Goal: Transaction & Acquisition: Book appointment/travel/reservation

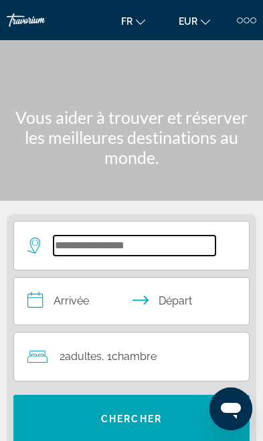
click at [74, 236] on input "Search widget" at bounding box center [135, 246] width 162 height 20
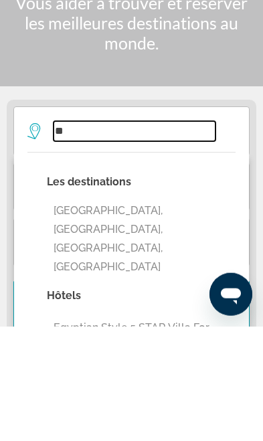
type input "*"
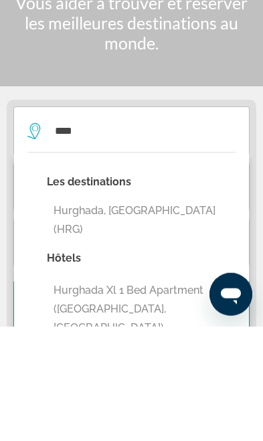
click at [70, 313] on button "Hurghada, [GEOGRAPHIC_DATA] (HRG)" at bounding box center [141, 335] width 189 height 44
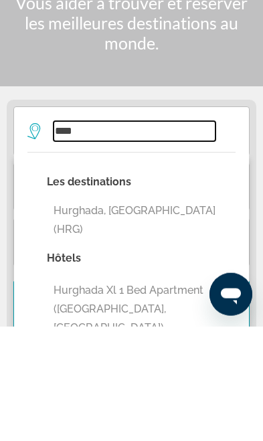
type input "**********"
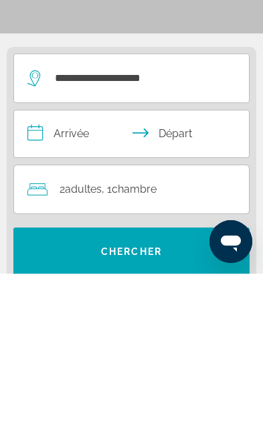
click at [58, 278] on input "**********" at bounding box center [134, 303] width 240 height 51
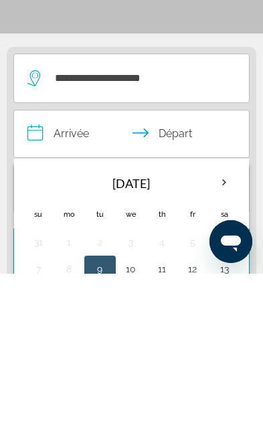
scroll to position [167, 0]
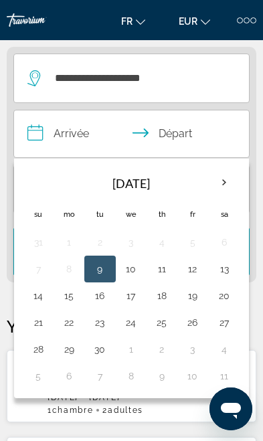
click at [221, 186] on th "Next month" at bounding box center [223, 182] width 29 height 29
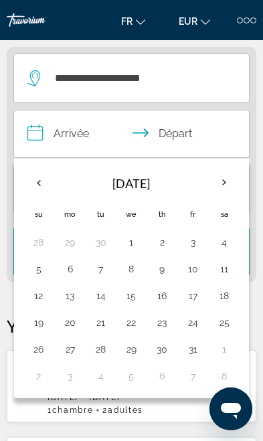
click at [226, 183] on th "Next month" at bounding box center [223, 182] width 29 height 29
click at [104, 313] on button "18" at bounding box center [101, 322] width 16 height 19
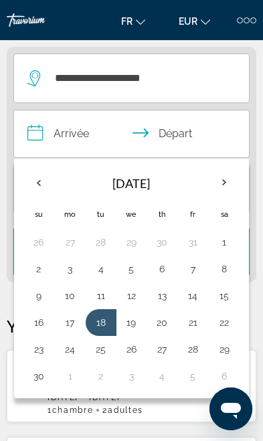
click at [38, 347] on button "23" at bounding box center [38, 349] width 17 height 19
type input "**********"
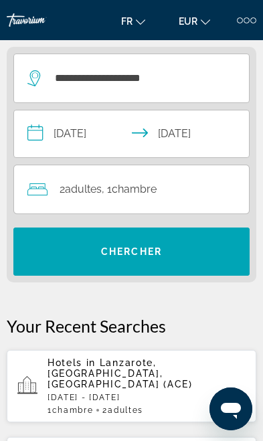
click at [50, 264] on span "Search widget" at bounding box center [131, 252] width 236 height 32
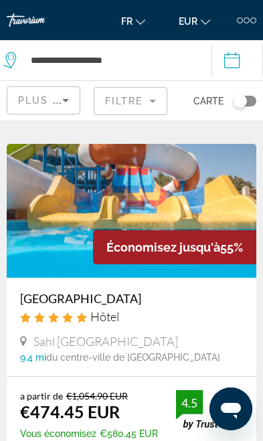
scroll to position [424, 0]
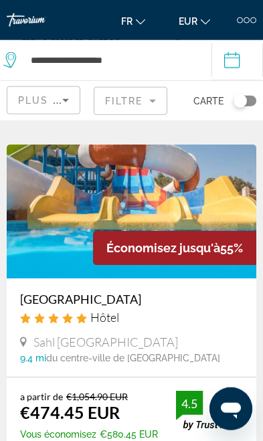
click at [54, 219] on img "Main content" at bounding box center [132, 212] width 250 height 134
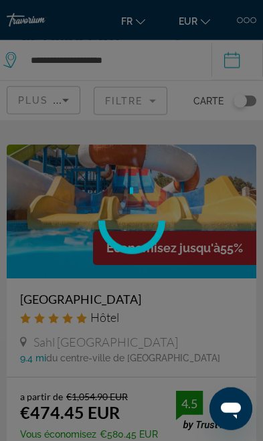
scroll to position [425, 0]
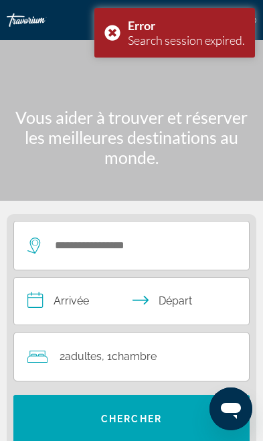
click at [117, 35] on div "Error Search session expired." at bounding box center [174, 33] width 161 height 50
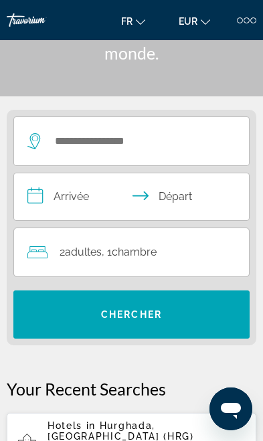
scroll to position [104, 0]
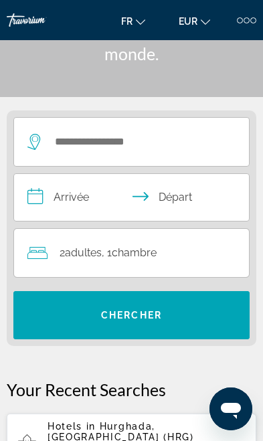
click at [67, 432] on div "Hotels in [GEOGRAPHIC_DATA], [GEOGRAPHIC_DATA] (HRG) [DATE] - [DATE] 1 Chambre …" at bounding box center [147, 444] width 198 height 47
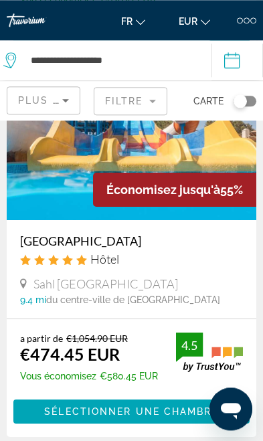
click at [51, 396] on span "Main content" at bounding box center [131, 412] width 236 height 32
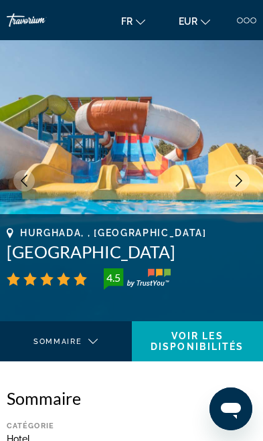
click at [31, 185] on button "Previous image" at bounding box center [23, 180] width 21 height 21
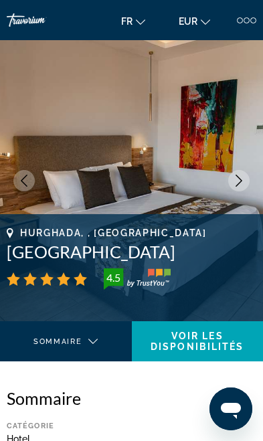
click at [34, 180] on button "Previous image" at bounding box center [23, 180] width 21 height 21
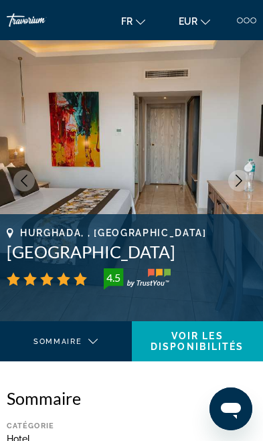
click at [33, 175] on button "Previous image" at bounding box center [23, 180] width 21 height 21
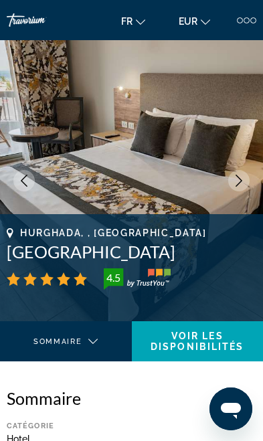
click at [41, 174] on img "Main content" at bounding box center [131, 180] width 263 height 281
click at [37, 177] on img "Main content" at bounding box center [131, 180] width 263 height 281
click at [33, 171] on img "Main content" at bounding box center [131, 180] width 263 height 281
click at [37, 176] on img "Main content" at bounding box center [131, 180] width 263 height 281
click at [250, 183] on img "Main content" at bounding box center [131, 180] width 263 height 281
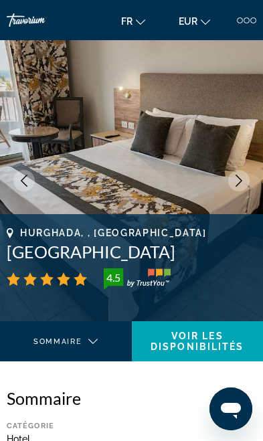
click at [236, 180] on icon "Next image" at bounding box center [239, 181] width 12 height 12
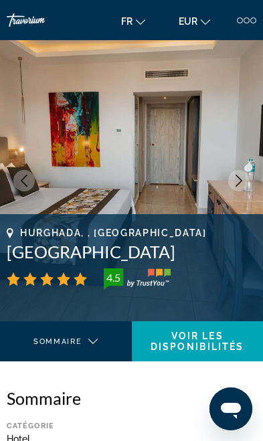
click at [244, 173] on button "Next image" at bounding box center [238, 180] width 21 height 21
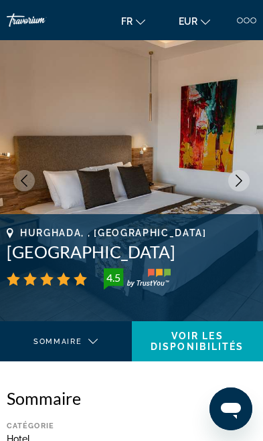
click at [251, 174] on img "Main content" at bounding box center [131, 180] width 263 height 281
click at [248, 177] on button "Next image" at bounding box center [238, 180] width 21 height 21
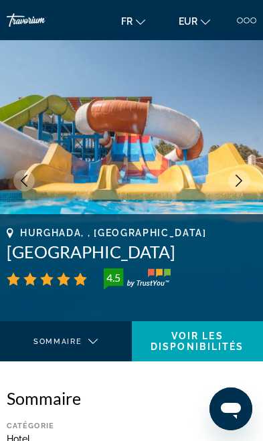
click at [247, 177] on button "Next image" at bounding box center [238, 180] width 21 height 21
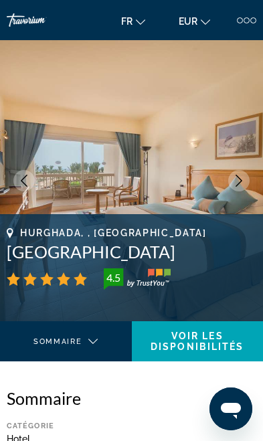
click at [247, 180] on button "Next image" at bounding box center [238, 180] width 21 height 21
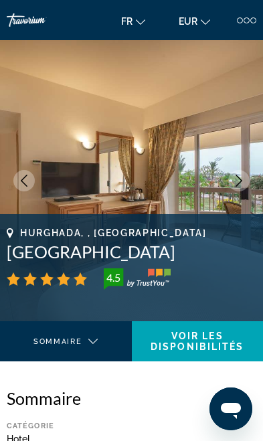
click at [249, 178] on button "Next image" at bounding box center [238, 180] width 21 height 21
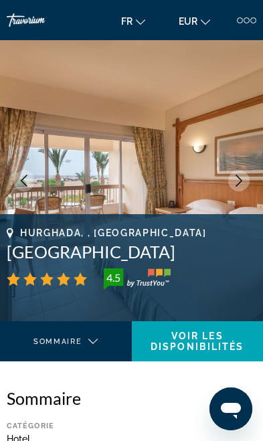
click at [250, 182] on img "Main content" at bounding box center [131, 180] width 263 height 281
click at [253, 181] on img "Main content" at bounding box center [131, 180] width 263 height 281
click at [246, 181] on button "Next image" at bounding box center [238, 180] width 21 height 21
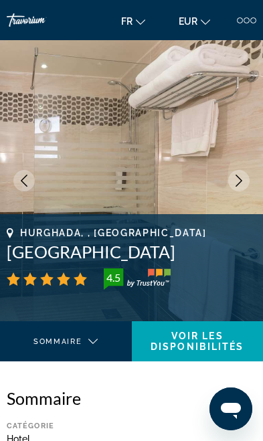
click at [246, 177] on button "Next image" at bounding box center [238, 180] width 21 height 21
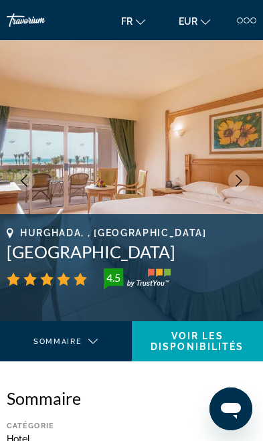
click at [244, 176] on icon "Next image" at bounding box center [239, 181] width 12 height 12
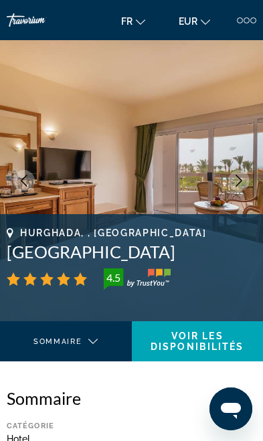
click at [244, 174] on button "Next image" at bounding box center [238, 180] width 21 height 21
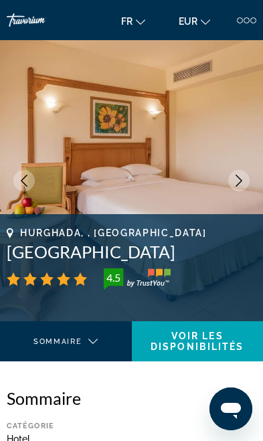
click at [254, 172] on img "Main content" at bounding box center [131, 180] width 263 height 281
click at [250, 176] on img "Main content" at bounding box center [131, 180] width 263 height 281
click at [247, 175] on button "Next image" at bounding box center [238, 180] width 21 height 21
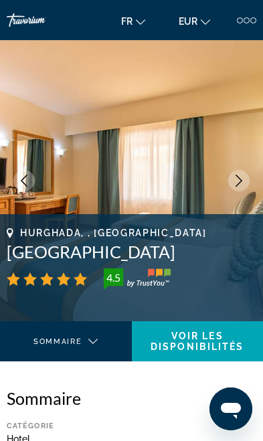
click at [244, 177] on icon "Next image" at bounding box center [239, 181] width 12 height 12
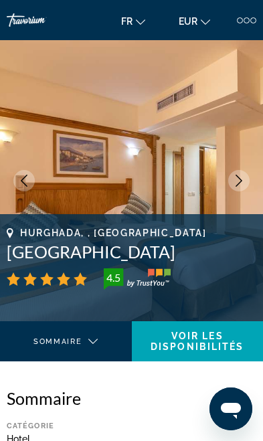
click at [250, 175] on img "Main content" at bounding box center [131, 180] width 263 height 281
click at [251, 174] on img "Main content" at bounding box center [131, 180] width 263 height 281
click at [254, 173] on img "Main content" at bounding box center [131, 180] width 263 height 281
click at [244, 179] on icon "Next image" at bounding box center [239, 181] width 12 height 12
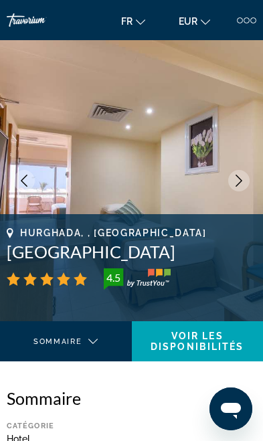
click at [245, 178] on button "Next image" at bounding box center [238, 180] width 21 height 21
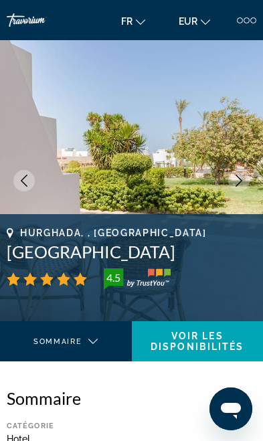
click at [250, 176] on img "Main content" at bounding box center [131, 180] width 263 height 281
click at [248, 181] on button "Next image" at bounding box center [238, 180] width 21 height 21
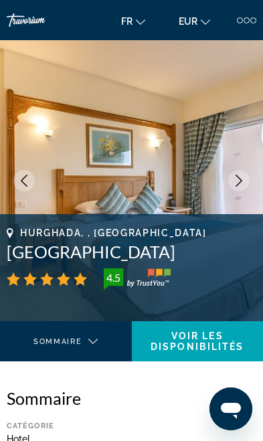
click at [238, 181] on icon "Next image" at bounding box center [239, 181] width 12 height 12
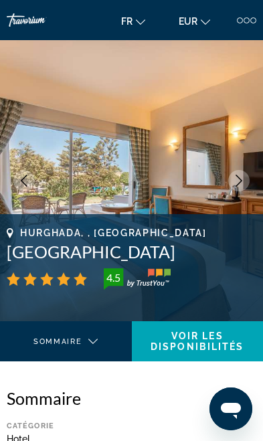
click at [242, 179] on icon "Next image" at bounding box center [239, 181] width 12 height 12
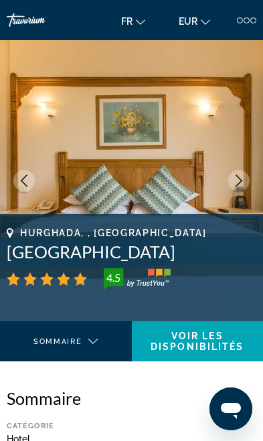
click at [242, 179] on icon "Next image" at bounding box center [239, 181] width 12 height 12
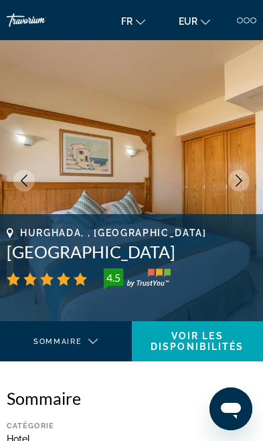
click at [244, 178] on icon "Next image" at bounding box center [239, 181] width 12 height 12
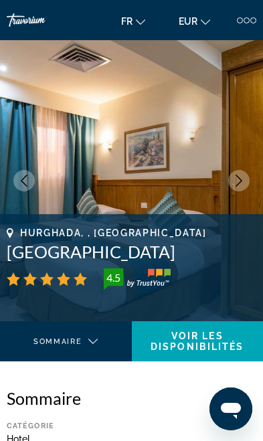
click at [244, 181] on icon "Next image" at bounding box center [239, 181] width 12 height 12
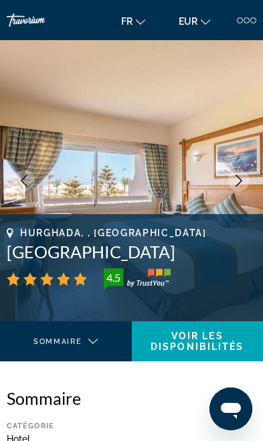
click at [243, 179] on icon "Next image" at bounding box center [239, 181] width 12 height 12
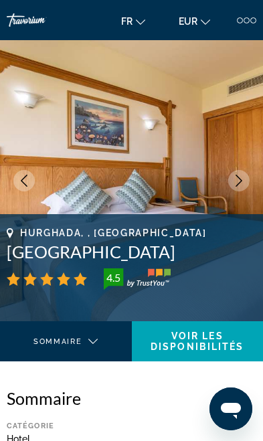
click at [243, 177] on icon "Next image" at bounding box center [239, 181] width 12 height 12
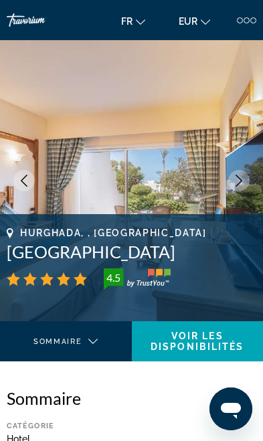
click at [244, 177] on icon "Next image" at bounding box center [239, 181] width 12 height 12
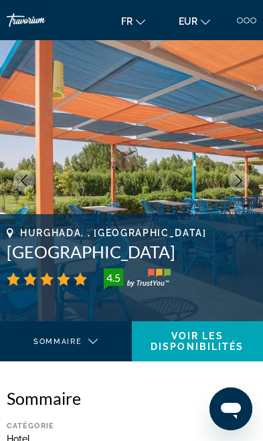
click at [242, 179] on icon "Next image" at bounding box center [239, 181] width 12 height 12
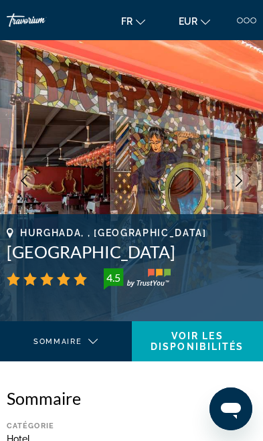
click at [246, 180] on button "Next image" at bounding box center [238, 180] width 21 height 21
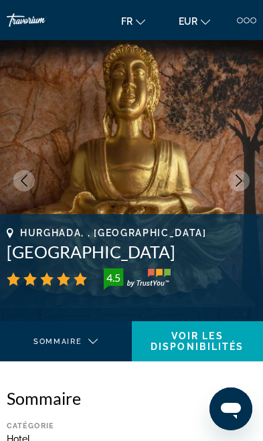
click at [248, 176] on button "Next image" at bounding box center [238, 180] width 21 height 21
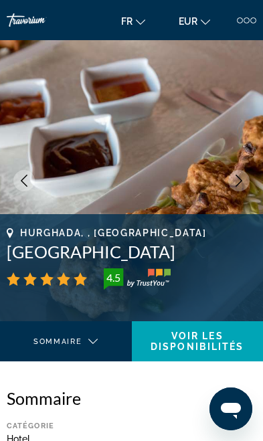
click at [246, 176] on button "Next image" at bounding box center [238, 180] width 21 height 21
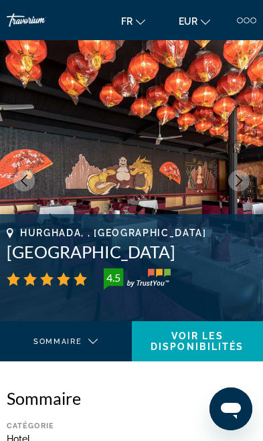
click at [250, 176] on img "Main content" at bounding box center [131, 180] width 263 height 281
click at [252, 177] on img "Main content" at bounding box center [131, 180] width 263 height 281
click at [245, 179] on button "Next image" at bounding box center [238, 180] width 21 height 21
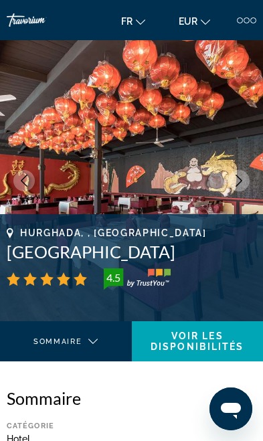
click at [242, 181] on icon "Next image" at bounding box center [239, 181] width 7 height 12
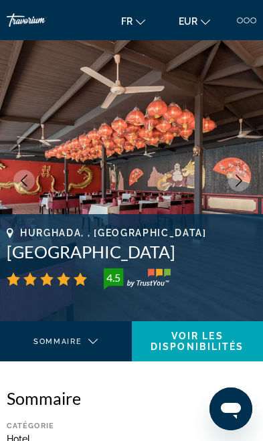
click at [243, 180] on icon "Next image" at bounding box center [239, 181] width 12 height 12
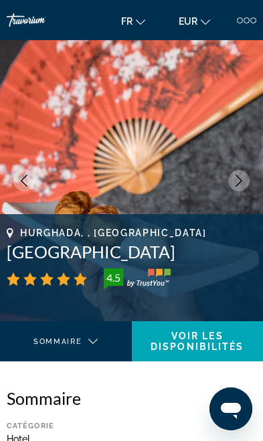
click at [246, 180] on button "Next image" at bounding box center [238, 180] width 21 height 21
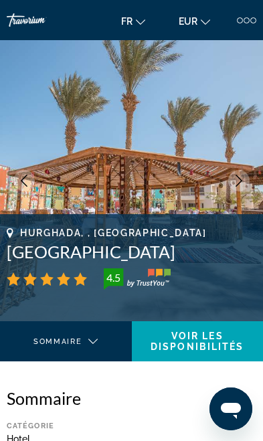
click at [250, 178] on img "Main content" at bounding box center [131, 180] width 263 height 281
click at [252, 179] on img "Main content" at bounding box center [131, 180] width 263 height 281
click at [253, 179] on img "Main content" at bounding box center [131, 180] width 263 height 281
click at [249, 181] on button "Next image" at bounding box center [238, 180] width 21 height 21
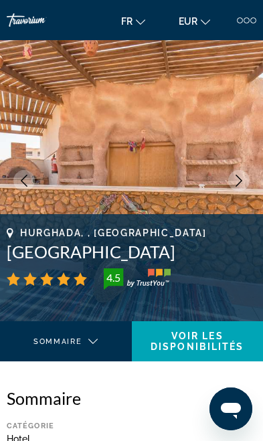
click at [246, 181] on button "Next image" at bounding box center [238, 180] width 21 height 21
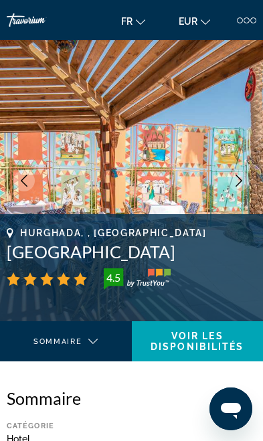
click at [245, 184] on button "Next image" at bounding box center [238, 180] width 21 height 21
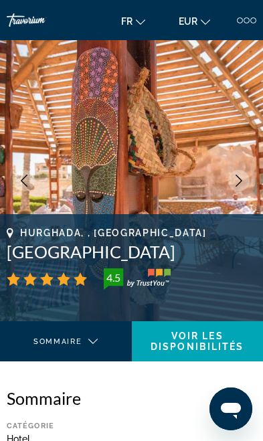
click at [243, 185] on icon "Next image" at bounding box center [239, 181] width 12 height 12
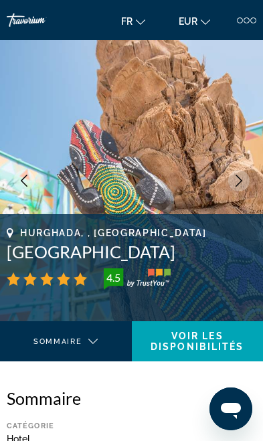
click at [242, 183] on icon "Next image" at bounding box center [239, 181] width 12 height 12
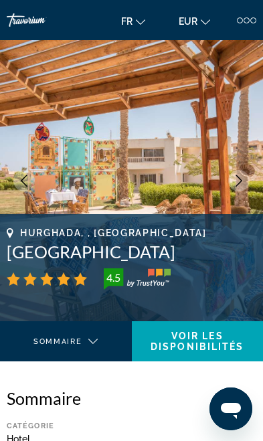
click at [249, 181] on button "Next image" at bounding box center [238, 180] width 21 height 21
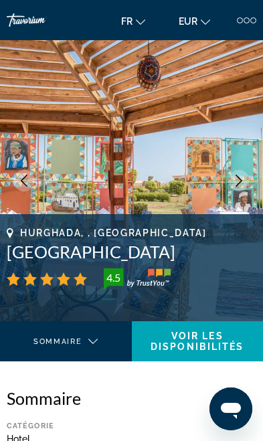
click at [249, 182] on button "Next image" at bounding box center [238, 180] width 21 height 21
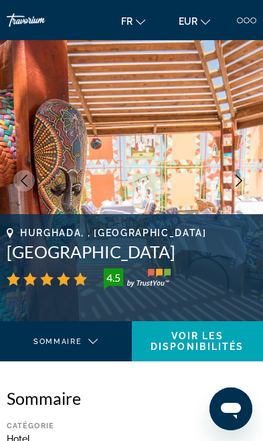
click at [248, 183] on button "Next image" at bounding box center [238, 180] width 21 height 21
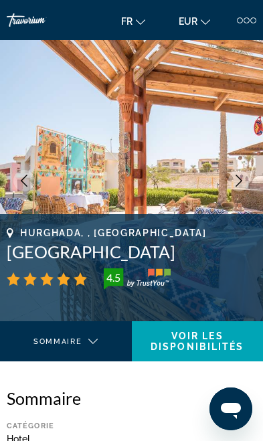
click at [247, 181] on button "Next image" at bounding box center [238, 180] width 21 height 21
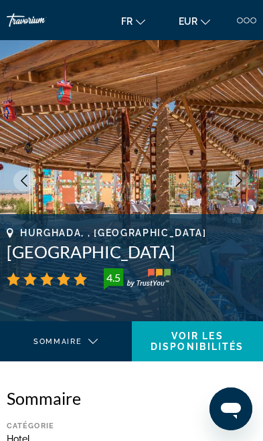
click at [250, 181] on img "Main content" at bounding box center [131, 180] width 263 height 281
click at [250, 179] on img "Main content" at bounding box center [131, 180] width 263 height 281
click at [248, 181] on button "Next image" at bounding box center [238, 180] width 21 height 21
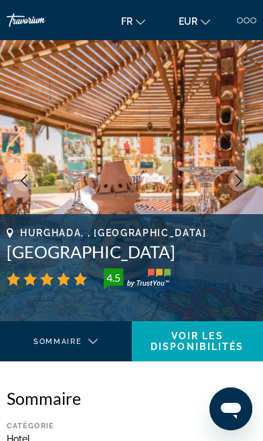
click at [248, 177] on button "Next image" at bounding box center [238, 180] width 21 height 21
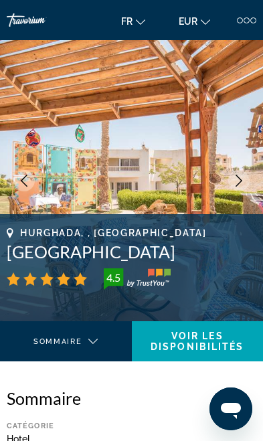
click at [244, 179] on icon "Next image" at bounding box center [239, 181] width 12 height 12
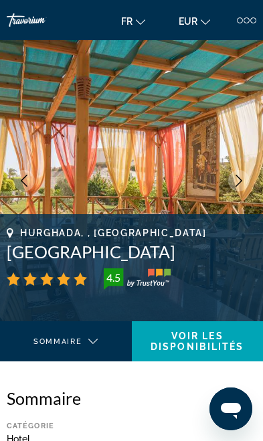
click at [248, 177] on button "Next image" at bounding box center [238, 180] width 21 height 21
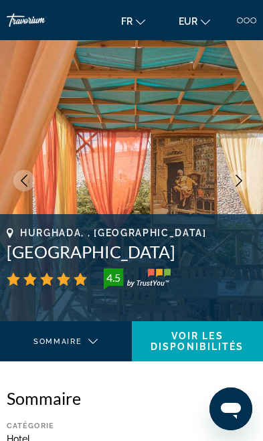
click at [248, 176] on button "Next image" at bounding box center [238, 180] width 21 height 21
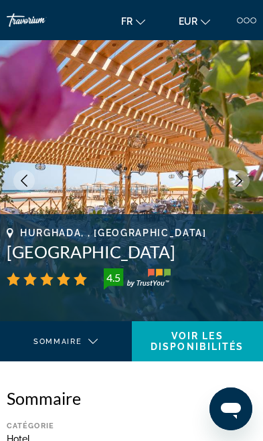
click at [248, 177] on button "Next image" at bounding box center [238, 180] width 21 height 21
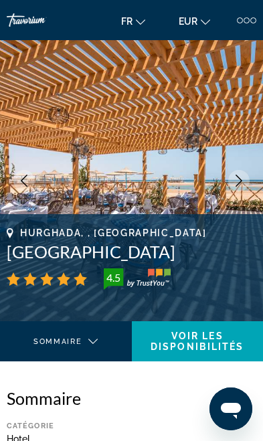
click at [252, 173] on img "Main content" at bounding box center [131, 180] width 263 height 281
click at [254, 171] on img "Main content" at bounding box center [131, 180] width 263 height 281
click at [255, 170] on img "Main content" at bounding box center [131, 180] width 263 height 281
click at [249, 174] on img "Main content" at bounding box center [131, 180] width 263 height 281
click at [254, 171] on img "Main content" at bounding box center [131, 180] width 263 height 281
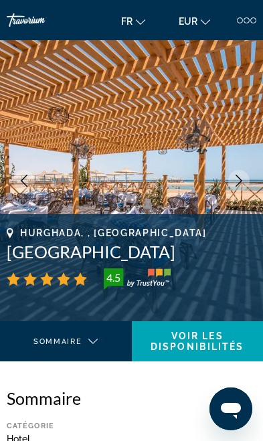
click at [239, 180] on icon "Next image" at bounding box center [239, 181] width 12 height 12
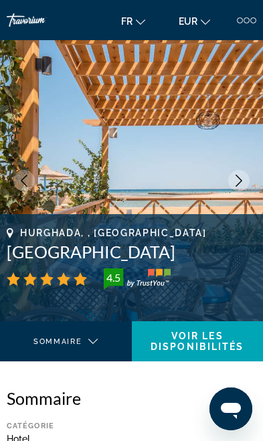
click at [240, 177] on icon "Next image" at bounding box center [239, 181] width 12 height 12
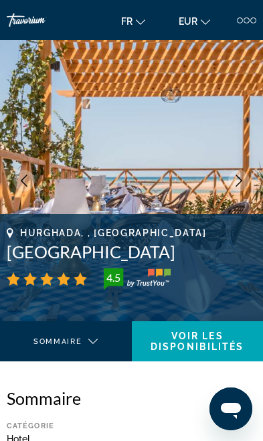
click at [250, 175] on img "Main content" at bounding box center [131, 180] width 263 height 281
click at [254, 171] on img "Main content" at bounding box center [131, 180] width 263 height 281
click at [256, 171] on img "Main content" at bounding box center [131, 180] width 263 height 281
click at [254, 173] on img "Main content" at bounding box center [131, 180] width 263 height 281
click at [248, 178] on button "Next image" at bounding box center [238, 180] width 21 height 21
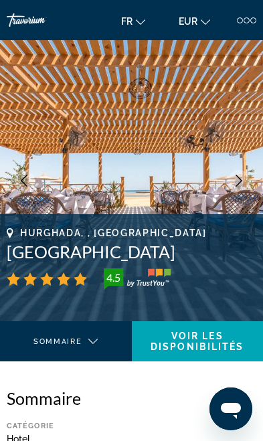
click at [246, 180] on button "Next image" at bounding box center [238, 180] width 21 height 21
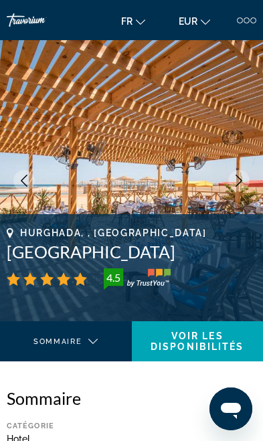
click at [244, 181] on icon "Next image" at bounding box center [239, 181] width 12 height 12
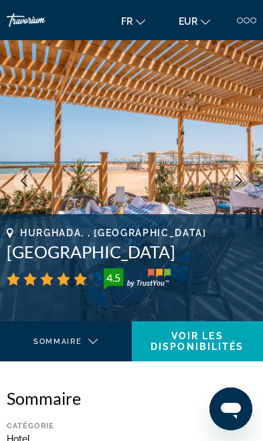
click at [246, 183] on button "Next image" at bounding box center [238, 180] width 21 height 21
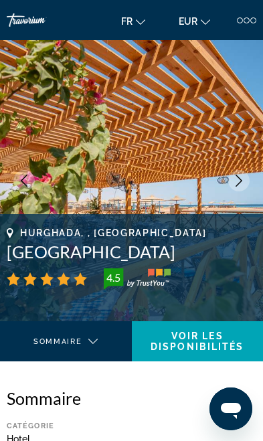
click at [251, 179] on img "Main content" at bounding box center [131, 180] width 263 height 281
click at [242, 184] on icon "Next image" at bounding box center [239, 181] width 12 height 12
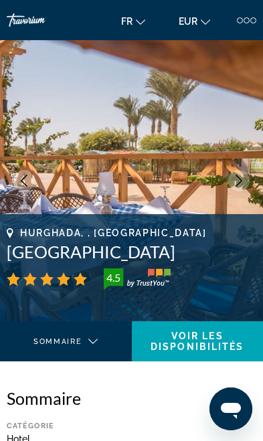
click at [243, 183] on icon "Next image" at bounding box center [239, 181] width 12 height 12
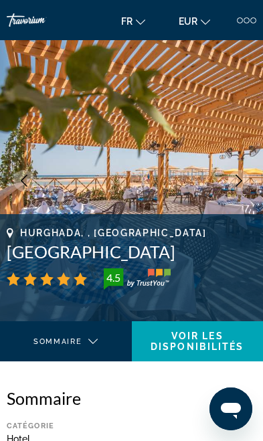
click at [252, 179] on img "Main content" at bounding box center [131, 180] width 263 height 281
click at [257, 176] on img "Main content" at bounding box center [131, 180] width 263 height 281
click at [252, 181] on img "Main content" at bounding box center [131, 180] width 263 height 281
click at [247, 179] on button "Next image" at bounding box center [238, 180] width 21 height 21
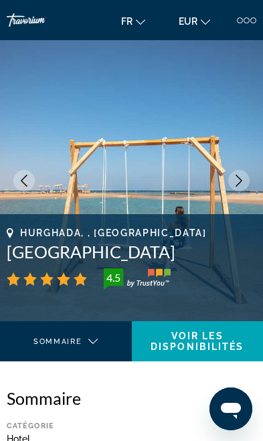
click at [244, 179] on icon "Next image" at bounding box center [239, 181] width 12 height 12
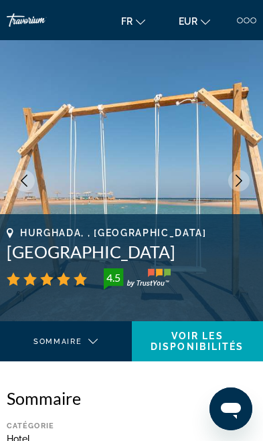
click at [250, 175] on img "Main content" at bounding box center [131, 180] width 263 height 281
click at [252, 175] on img "Main content" at bounding box center [131, 180] width 263 height 281
click at [250, 177] on img "Main content" at bounding box center [131, 180] width 263 height 281
click at [244, 181] on icon "Next image" at bounding box center [239, 181] width 12 height 12
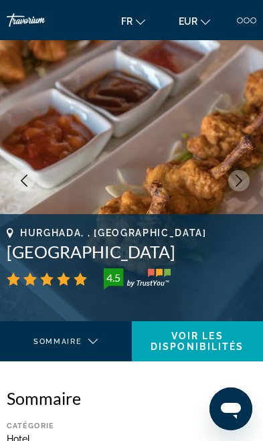
click at [242, 179] on icon "Next image" at bounding box center [239, 181] width 12 height 12
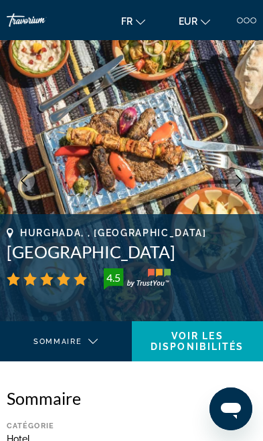
click at [241, 179] on icon "Next image" at bounding box center [239, 181] width 7 height 12
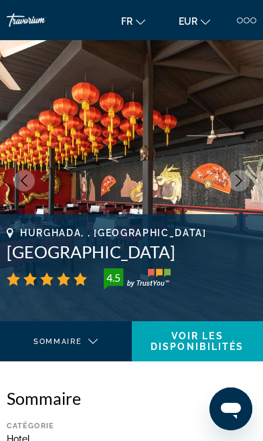
click at [244, 179] on icon "Next image" at bounding box center [239, 181] width 12 height 12
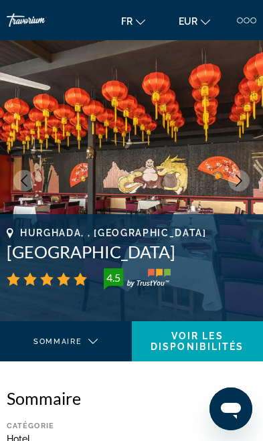
click at [246, 177] on button "Next image" at bounding box center [238, 180] width 21 height 21
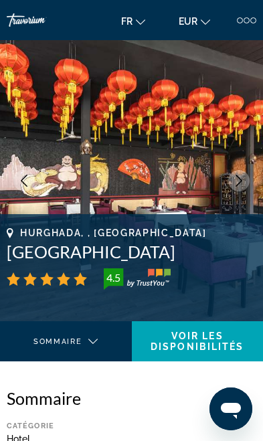
click at [247, 179] on button "Next image" at bounding box center [238, 180] width 21 height 21
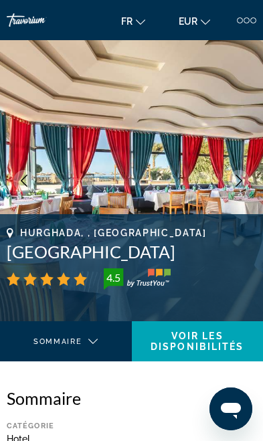
click at [247, 179] on button "Next image" at bounding box center [238, 180] width 21 height 21
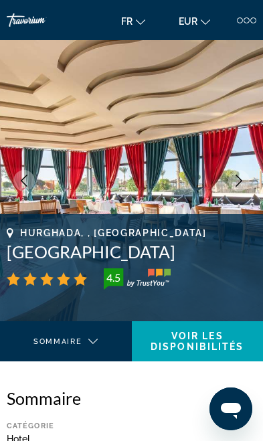
click at [252, 176] on img "Main content" at bounding box center [131, 180] width 263 height 281
click at [246, 178] on button "Next image" at bounding box center [238, 180] width 21 height 21
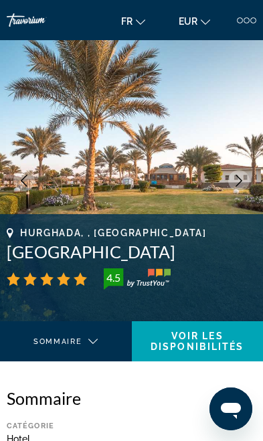
click at [248, 177] on button "Next image" at bounding box center [238, 180] width 21 height 21
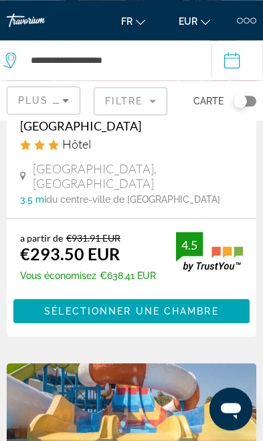
scroll to position [205, 0]
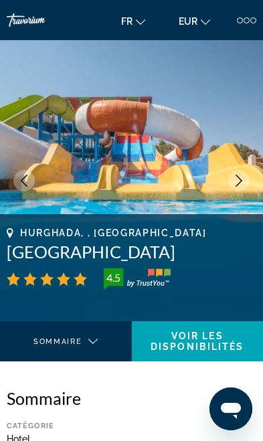
click at [237, 21] on div at bounding box center [240, 20] width 6 height 6
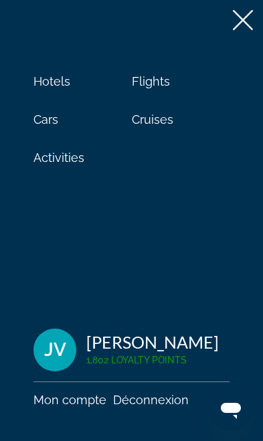
click at [245, 27] on icon at bounding box center [243, 20] width 20 height 20
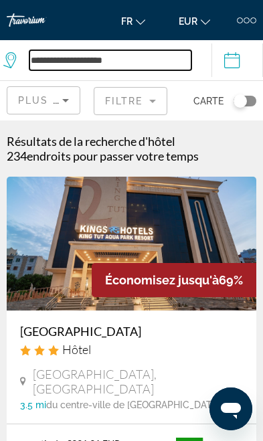
click at [54, 58] on input "**********" at bounding box center [110, 60] width 162 height 20
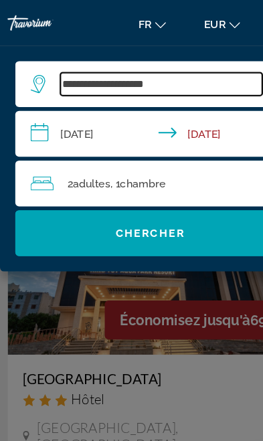
click at [168, 70] on input "**********" at bounding box center [141, 74] width 177 height 20
type input "*"
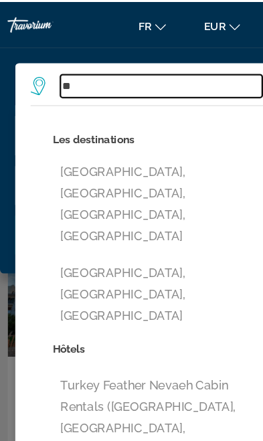
type input "*"
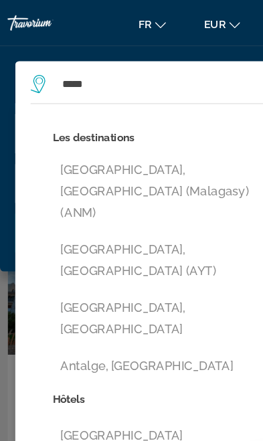
click at [62, 206] on button "[GEOGRAPHIC_DATA], [GEOGRAPHIC_DATA] (AYT)" at bounding box center [141, 228] width 190 height 44
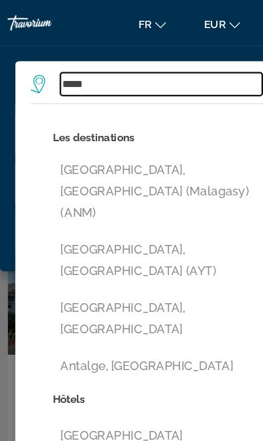
type input "**********"
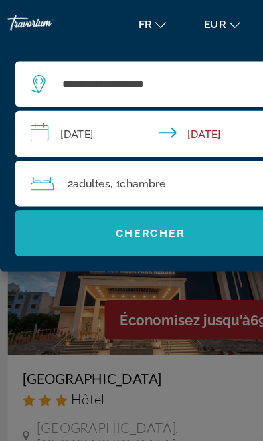
click at [61, 209] on span "Search widget" at bounding box center [131, 204] width 236 height 32
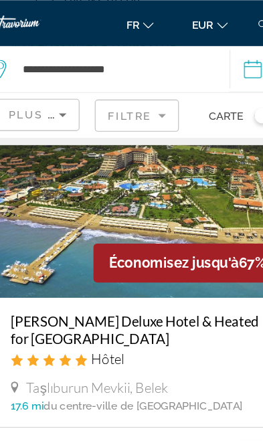
scroll to position [834, 0]
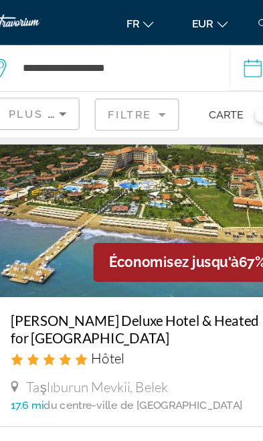
click at [51, 217] on img "Main content" at bounding box center [132, 194] width 250 height 134
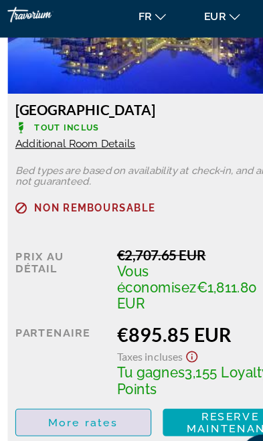
scroll to position [1914, 0]
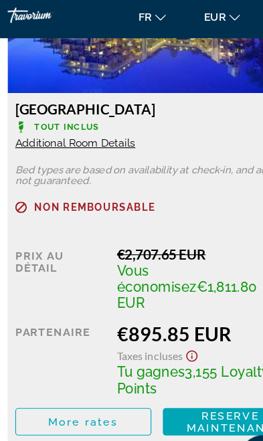
click at [90, 371] on span "More rates" at bounding box center [72, 376] width 61 height 11
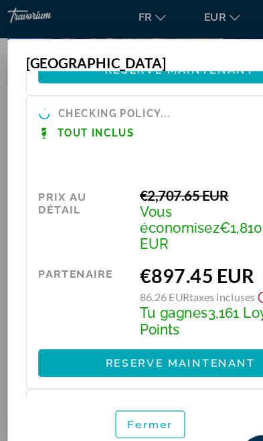
scroll to position [251, 0]
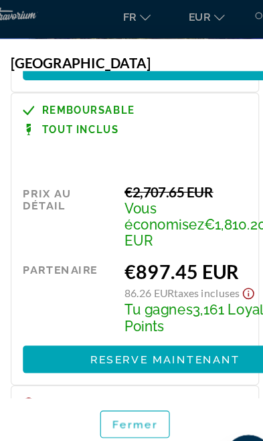
click at [130, 384] on span "Fermer" at bounding box center [132, 378] width 40 height 11
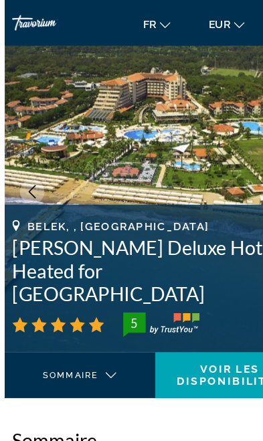
scroll to position [12, 0]
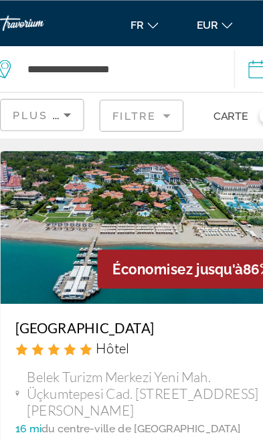
scroll to position [44, 0]
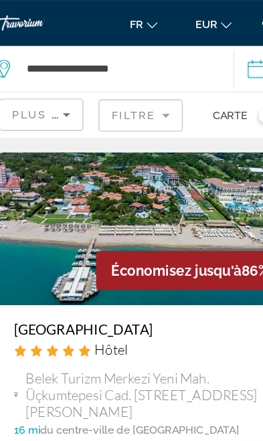
click at [60, 193] on img "Main content" at bounding box center [132, 200] width 250 height 134
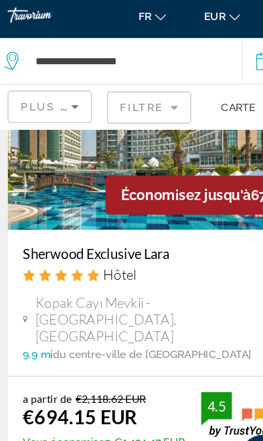
scroll to position [1280, 0]
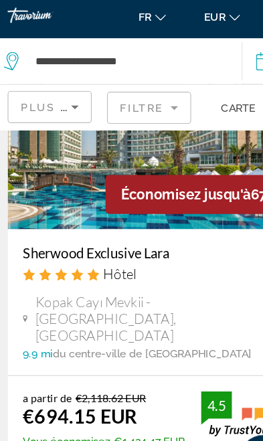
click at [153, 423] on span "Sélectionner une chambre" at bounding box center [131, 428] width 174 height 11
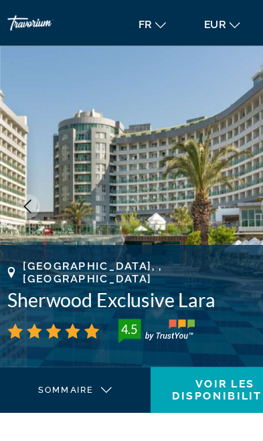
click at [225, 171] on img "Main content" at bounding box center [131, 180] width 263 height 281
click at [30, 180] on button "Previous image" at bounding box center [23, 180] width 21 height 21
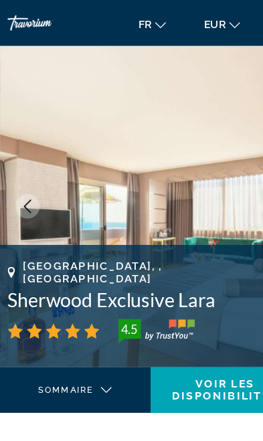
click at [32, 185] on button "Previous image" at bounding box center [23, 180] width 21 height 21
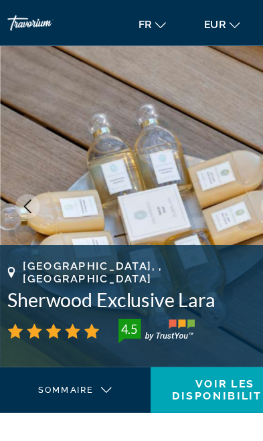
click at [36, 189] on img "Main content" at bounding box center [131, 180] width 263 height 281
click at [35, 185] on img "Main content" at bounding box center [131, 180] width 263 height 281
click at [32, 187] on button "Previous image" at bounding box center [23, 180] width 21 height 21
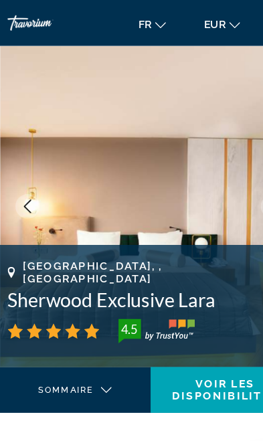
click at [41, 185] on img "Main content" at bounding box center [131, 180] width 263 height 281
click at [37, 181] on img "Main content" at bounding box center [131, 180] width 263 height 281
click at [39, 181] on img "Main content" at bounding box center [131, 180] width 263 height 281
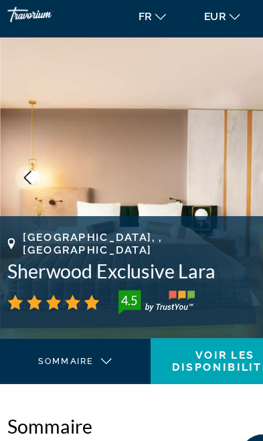
scroll to position [19, 0]
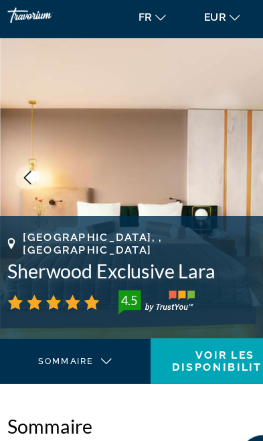
click at [34, 162] on img "Main content" at bounding box center [131, 161] width 263 height 281
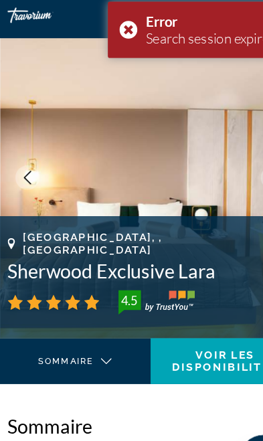
click at [29, 161] on icon "Previous image" at bounding box center [24, 162] width 12 height 12
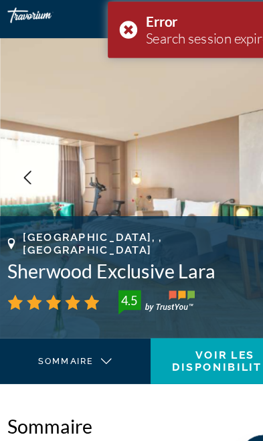
click at [36, 154] on img "Main content" at bounding box center [131, 161] width 263 height 281
click at [32, 164] on img "Main content" at bounding box center [131, 161] width 263 height 281
click at [34, 158] on button "Previous image" at bounding box center [23, 161] width 21 height 21
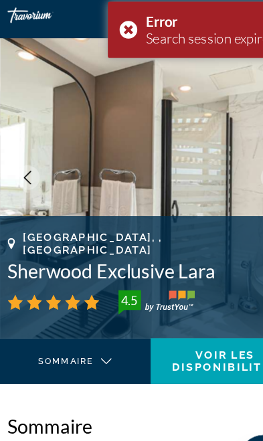
click at [41, 159] on img "Main content" at bounding box center [131, 161] width 263 height 281
click at [33, 155] on button "Previous image" at bounding box center [23, 161] width 21 height 21
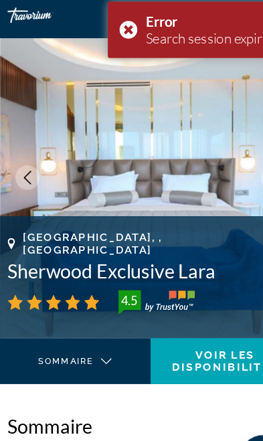
click at [36, 152] on img "Main content" at bounding box center [131, 161] width 263 height 281
click at [39, 155] on img "Main content" at bounding box center [131, 161] width 263 height 281
click at [34, 160] on img "Main content" at bounding box center [131, 161] width 263 height 281
click at [33, 161] on img "Main content" at bounding box center [131, 161] width 263 height 281
click at [30, 145] on img "Main content" at bounding box center [131, 161] width 263 height 281
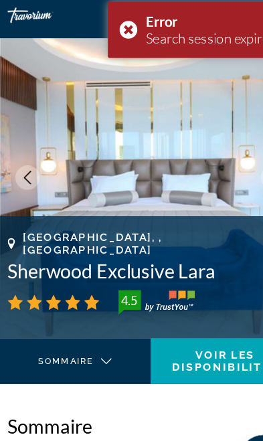
click at [110, 24] on div "Hotels Flights Cars Cruises Activities Hotels Flights Cars Cruises Activities f…" at bounding box center [131, 20] width 263 height 48
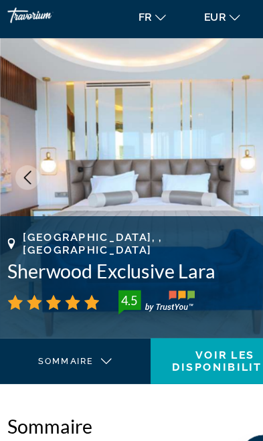
click at [35, 152] on img "Main content" at bounding box center [131, 161] width 263 height 281
click at [27, 159] on icon "Previous image" at bounding box center [24, 162] width 12 height 12
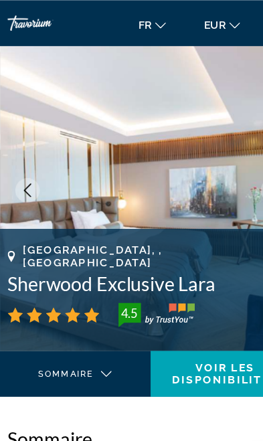
scroll to position [14, 0]
click at [30, 165] on button "Previous image" at bounding box center [23, 166] width 21 height 21
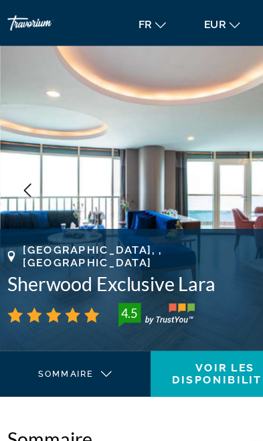
click at [31, 168] on button "Previous image" at bounding box center [23, 166] width 21 height 21
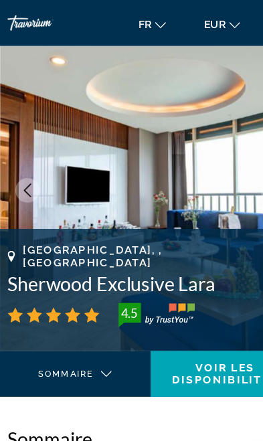
click at [32, 163] on button "Previous image" at bounding box center [23, 166] width 21 height 21
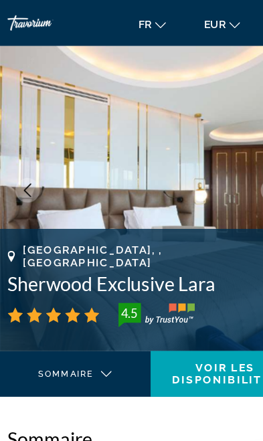
click at [29, 165] on icon "Previous image" at bounding box center [24, 167] width 12 height 12
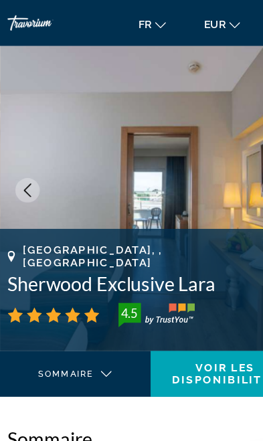
click at [29, 168] on icon "Previous image" at bounding box center [24, 167] width 12 height 12
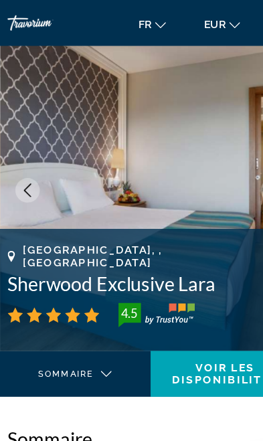
click at [26, 165] on icon "Previous image" at bounding box center [24, 167] width 12 height 12
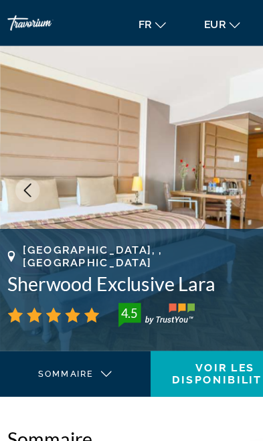
click at [29, 168] on icon "Previous image" at bounding box center [24, 167] width 12 height 12
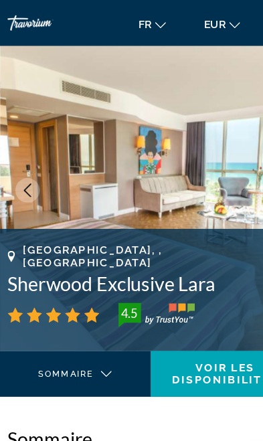
click at [25, 169] on icon "Previous image" at bounding box center [24, 167] width 12 height 12
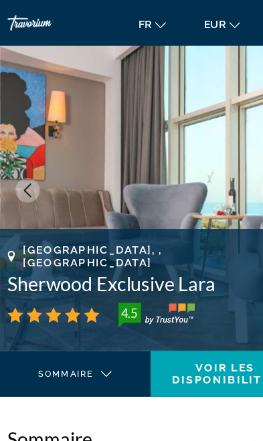
click at [23, 163] on icon "Previous image" at bounding box center [24, 167] width 12 height 12
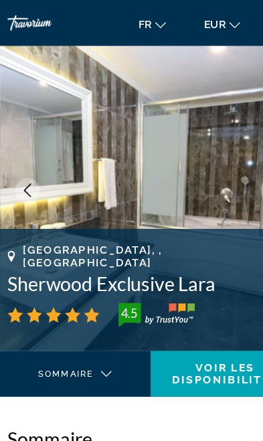
click at [23, 167] on icon "Previous image" at bounding box center [24, 167] width 12 height 12
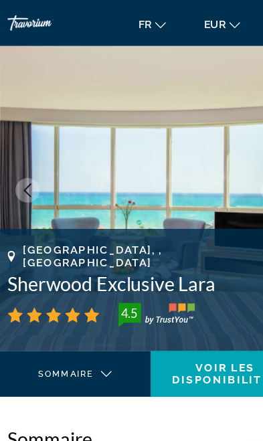
click at [24, 167] on icon "Previous image" at bounding box center [24, 167] width 12 height 12
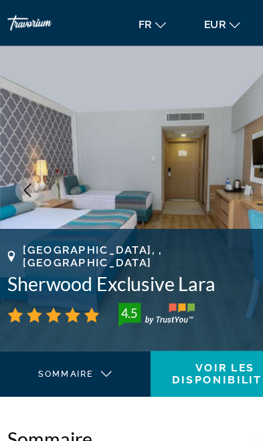
click at [24, 160] on button "Previous image" at bounding box center [23, 166] width 21 height 21
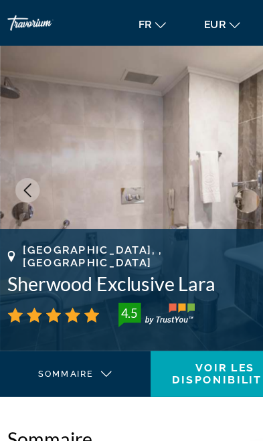
click at [24, 166] on icon "Previous image" at bounding box center [24, 167] width 12 height 12
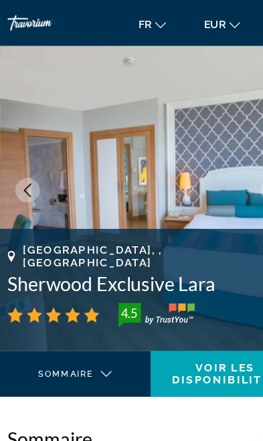
click at [24, 157] on button "Previous image" at bounding box center [23, 166] width 21 height 21
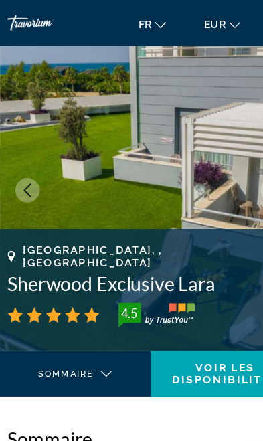
click at [26, 167] on icon "Previous image" at bounding box center [24, 167] width 12 height 12
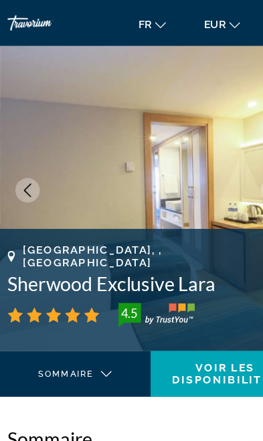
click at [23, 165] on icon "Previous image" at bounding box center [24, 167] width 7 height 12
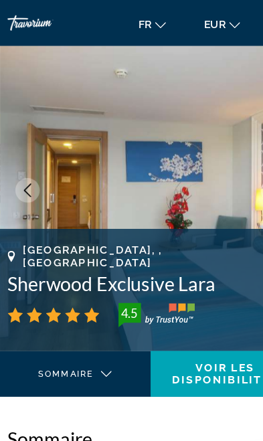
click at [27, 167] on icon "Previous image" at bounding box center [24, 167] width 12 height 12
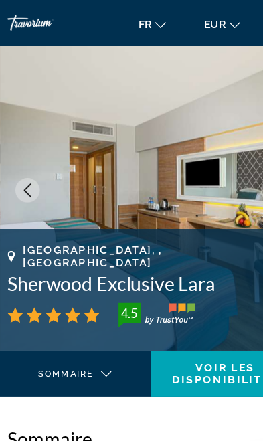
click at [27, 167] on icon "Previous image" at bounding box center [24, 167] width 12 height 12
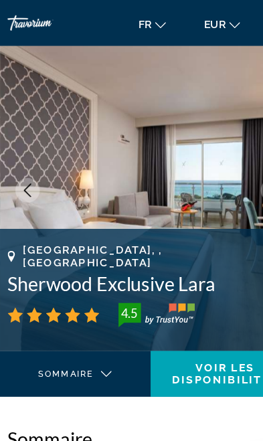
click at [26, 169] on icon "Previous image" at bounding box center [24, 167] width 12 height 12
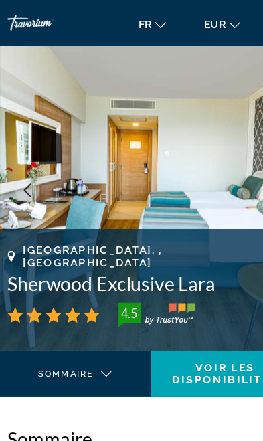
click at [27, 165] on icon "Previous image" at bounding box center [24, 167] width 12 height 12
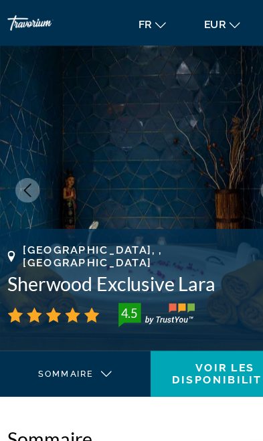
click at [27, 165] on icon "Previous image" at bounding box center [24, 167] width 12 height 12
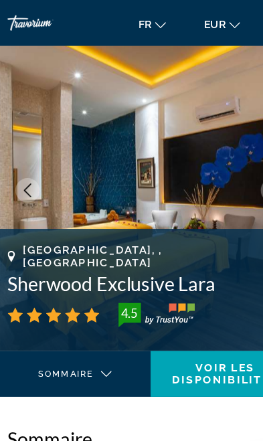
click at [27, 169] on icon "Previous image" at bounding box center [24, 167] width 12 height 12
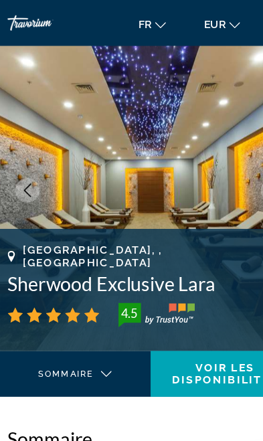
click at [29, 167] on icon "Previous image" at bounding box center [24, 167] width 12 height 12
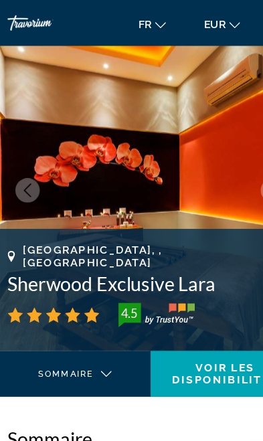
click at [27, 177] on button "Previous image" at bounding box center [23, 166] width 21 height 21
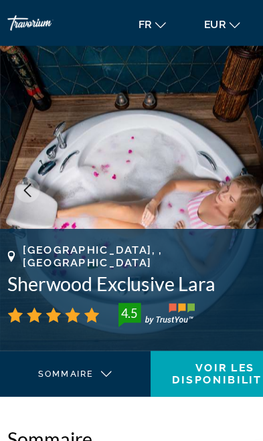
click at [38, 157] on img "Main content" at bounding box center [131, 166] width 263 height 281
click at [27, 161] on icon "Previous image" at bounding box center [24, 167] width 7 height 12
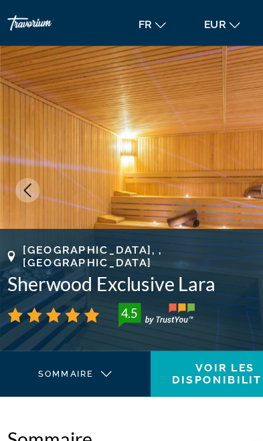
click at [29, 165] on icon "Previous image" at bounding box center [24, 167] width 12 height 12
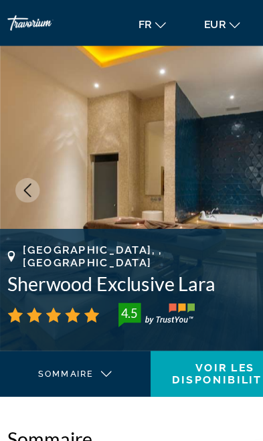
click at [27, 163] on icon "Previous image" at bounding box center [24, 167] width 12 height 12
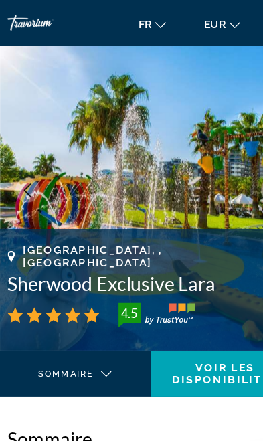
click at [25, 171] on icon "Previous image" at bounding box center [24, 167] width 7 height 12
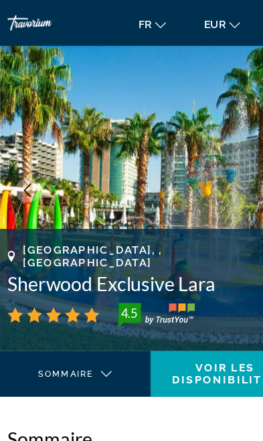
click at [27, 165] on icon "Previous image" at bounding box center [24, 167] width 12 height 12
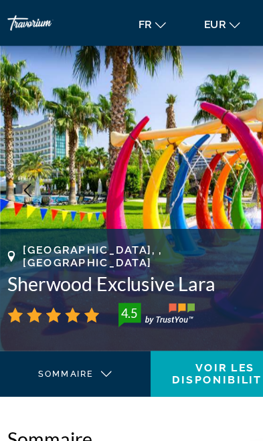
click at [29, 165] on icon "Previous image" at bounding box center [24, 167] width 12 height 12
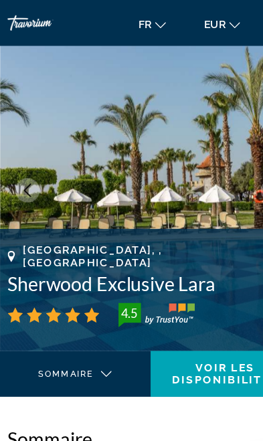
click at [226, 157] on img "Main content" at bounding box center [131, 166] width 263 height 281
click at [222, 165] on img "Main content" at bounding box center [131, 166] width 263 height 281
click at [30, 164] on button "Previous image" at bounding box center [23, 166] width 21 height 21
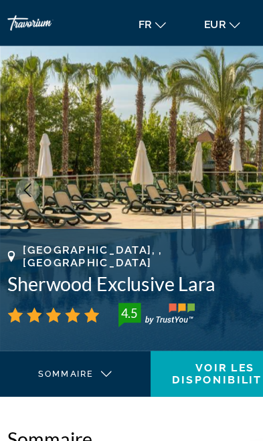
click at [28, 164] on icon "Previous image" at bounding box center [24, 167] width 12 height 12
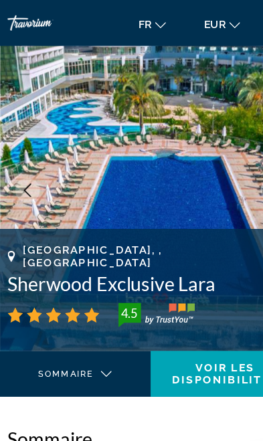
click at [30, 163] on button "Previous image" at bounding box center [23, 166] width 21 height 21
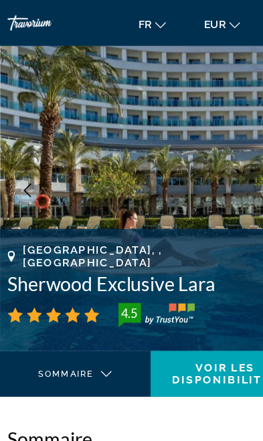
click at [33, 167] on button "Previous image" at bounding box center [23, 166] width 21 height 21
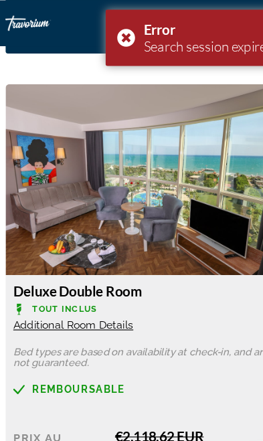
scroll to position [1771, 0]
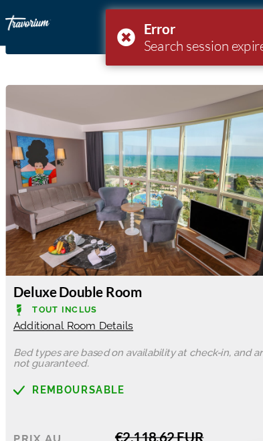
click at [108, 39] on div "Error Search session expired." at bounding box center [174, 33] width 161 height 50
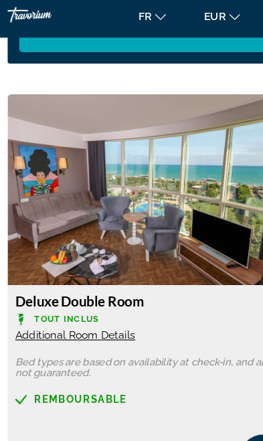
scroll to position [1756, 0]
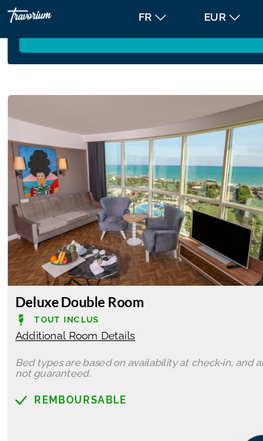
click at [77, 295] on span "Additional Room Details" at bounding box center [65, 300] width 105 height 11
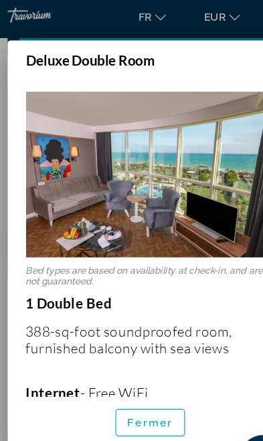
scroll to position [0, 0]
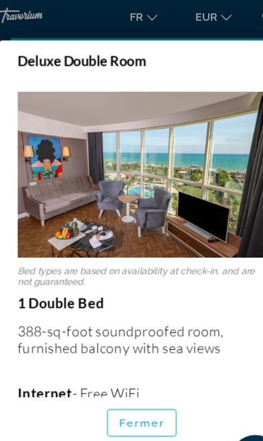
click at [139, 382] on span "Fermer" at bounding box center [132, 376] width 40 height 11
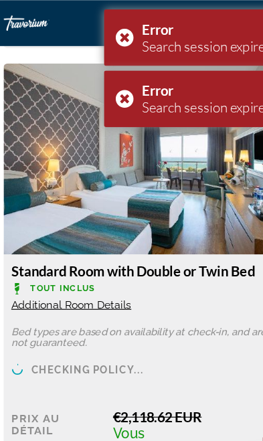
scroll to position [3252, 0]
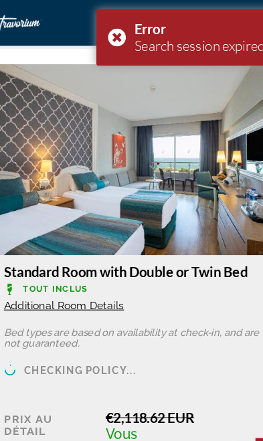
click at [104, 92] on div "Error Search session expired." at bounding box center [174, 87] width 161 height 50
click at [102, 32] on div "Error Search session expired." at bounding box center [174, 33] width 161 height 50
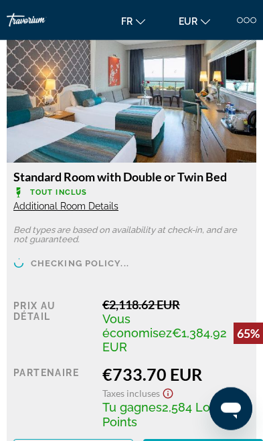
scroll to position [3313, 0]
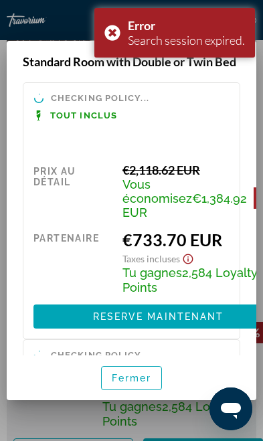
click at [108, 37] on div "Error Search session expired." at bounding box center [174, 33] width 161 height 50
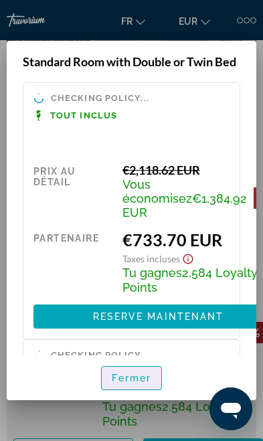
click at [140, 384] on span "Fermer" at bounding box center [132, 378] width 40 height 11
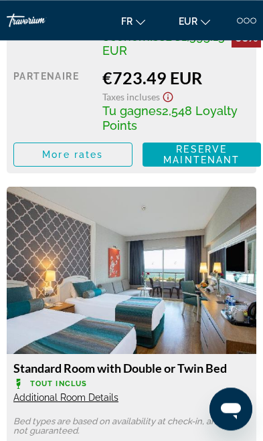
scroll to position [3120, 0]
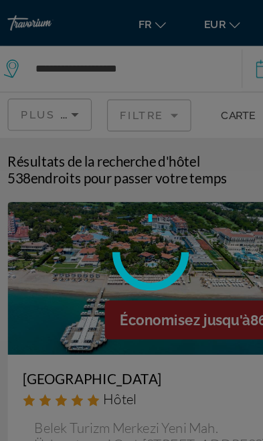
click at [46, 58] on div at bounding box center [131, 220] width 263 height 441
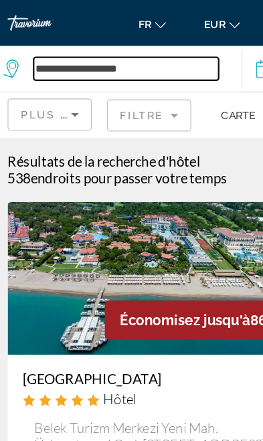
click at [46, 58] on input "**********" at bounding box center [110, 60] width 162 height 20
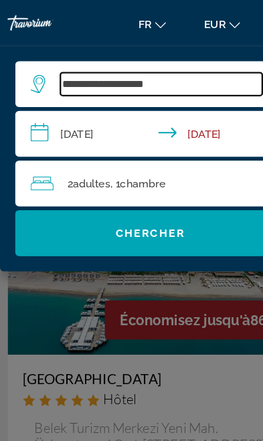
click at [161, 74] on input "**********" at bounding box center [141, 74] width 177 height 20
type input "*"
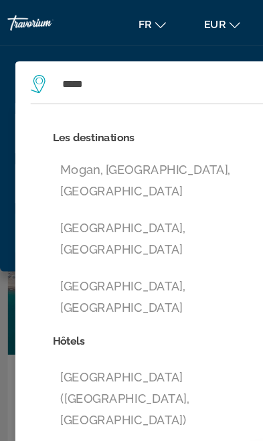
click at [65, 150] on button "Mogan, [GEOGRAPHIC_DATA], [GEOGRAPHIC_DATA]" at bounding box center [141, 159] width 190 height 44
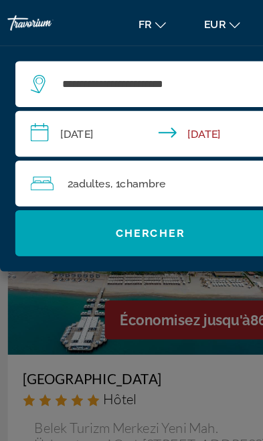
click at [60, 197] on span "Search widget" at bounding box center [131, 204] width 236 height 32
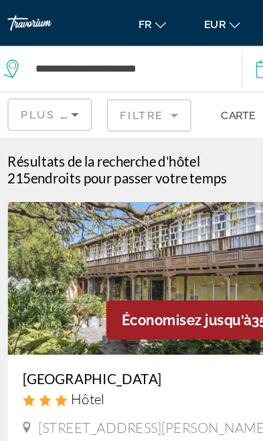
scroll to position [5, 0]
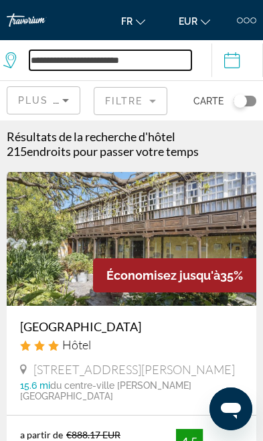
click at [136, 54] on input "**********" at bounding box center [110, 60] width 162 height 20
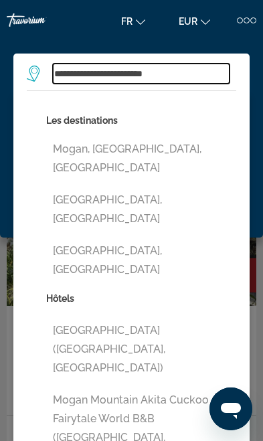
scroll to position [0, 0]
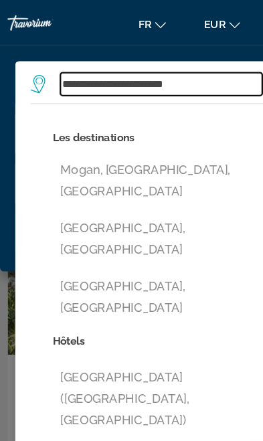
click at [181, 73] on input "**********" at bounding box center [141, 74] width 177 height 20
type input "*****"
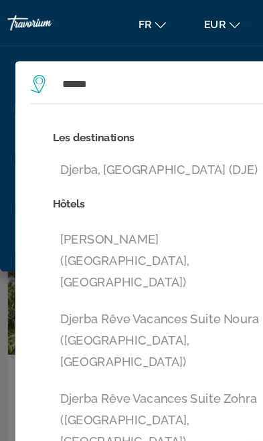
click at [62, 144] on button "Djerba, [GEOGRAPHIC_DATA] (DJE)" at bounding box center [141, 149] width 190 height 25
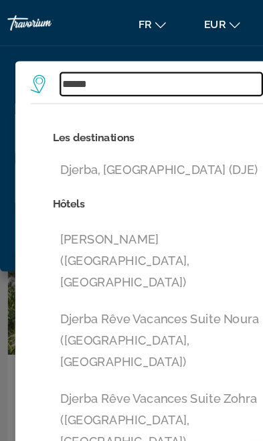
type input "**********"
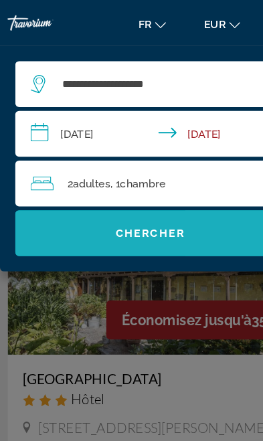
click at [58, 193] on span "Search widget" at bounding box center [131, 204] width 236 height 32
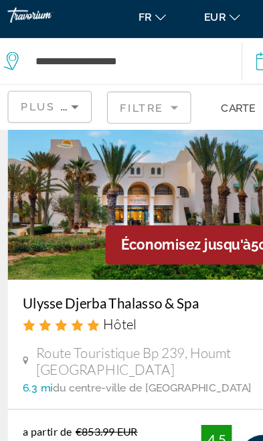
scroll to position [1628, 0]
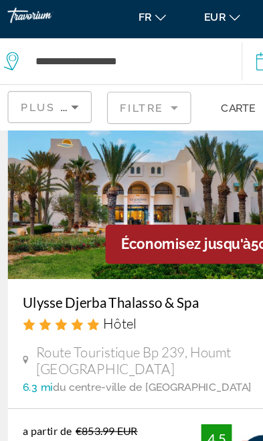
click at [47, 165] on img "Main content" at bounding box center [132, 184] width 250 height 134
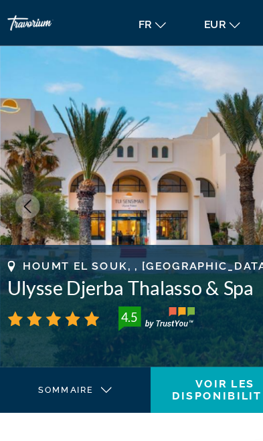
click at [29, 185] on icon "Previous image" at bounding box center [24, 181] width 12 height 12
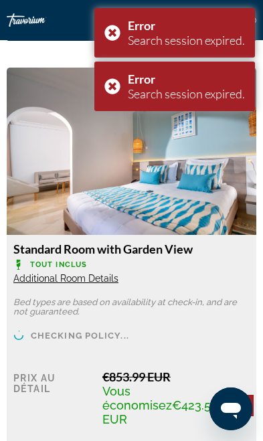
scroll to position [1713, 0]
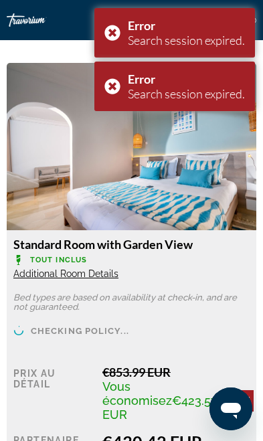
click at [117, 93] on div "Error Search session expired." at bounding box center [174, 87] width 161 height 50
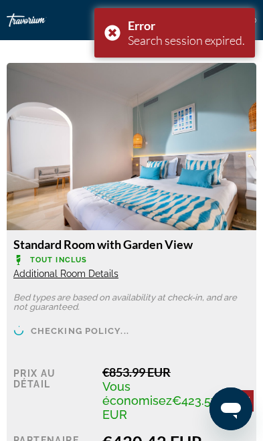
click at [110, 35] on div "Error Search session expired." at bounding box center [174, 33] width 161 height 50
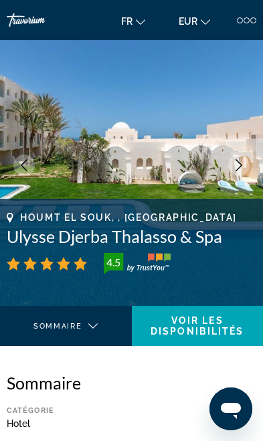
scroll to position [0, 0]
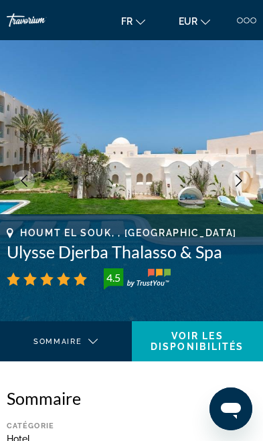
click at [33, 193] on img "Main content" at bounding box center [131, 180] width 263 height 281
click at [29, 181] on icon "Previous image" at bounding box center [24, 181] width 12 height 12
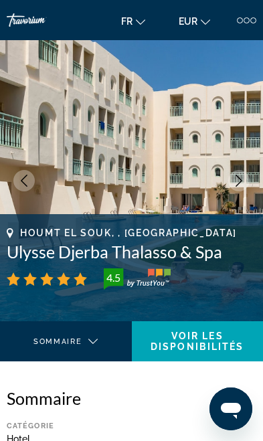
click at [27, 179] on icon "Previous image" at bounding box center [24, 181] width 12 height 12
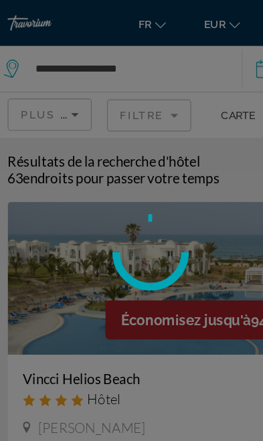
click at [40, 48] on div at bounding box center [131, 220] width 263 height 441
click at [82, 56] on div at bounding box center [131, 220] width 263 height 441
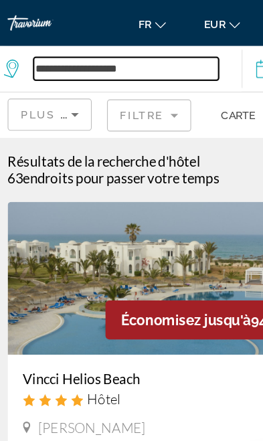
click at [70, 55] on input "**********" at bounding box center [110, 60] width 162 height 20
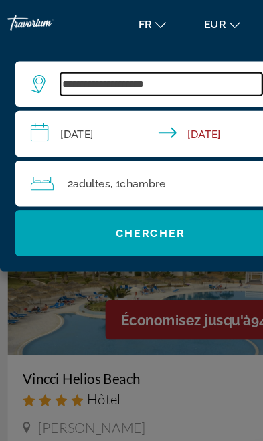
click at [162, 74] on input "**********" at bounding box center [141, 74] width 177 height 20
type input "*"
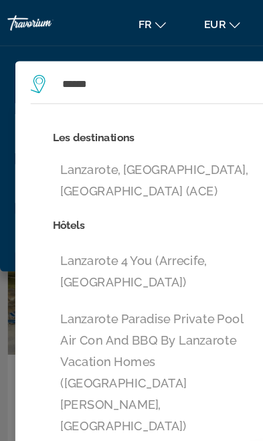
click at [100, 151] on button "Lanzarote, [GEOGRAPHIC_DATA], [GEOGRAPHIC_DATA] (ACE)" at bounding box center [141, 159] width 190 height 44
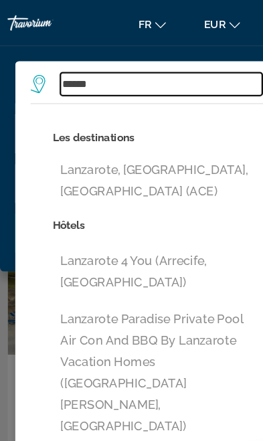
type input "**********"
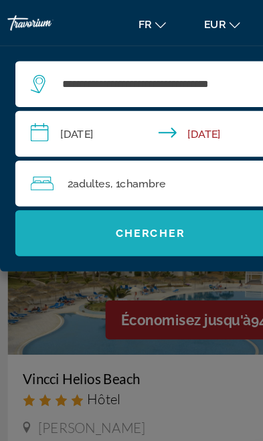
click at [124, 201] on span "Chercher" at bounding box center [131, 204] width 61 height 11
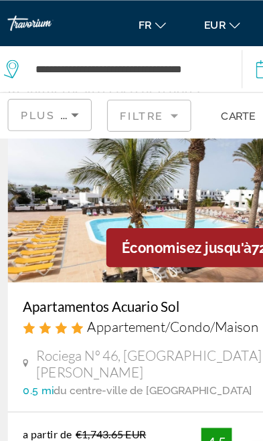
scroll to position [60, 0]
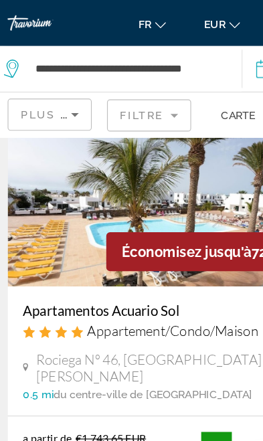
click at [52, 181] on img "Main content" at bounding box center [132, 184] width 250 height 134
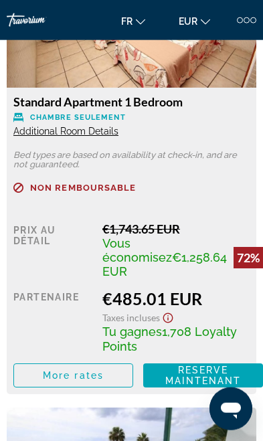
scroll to position [1846, 0]
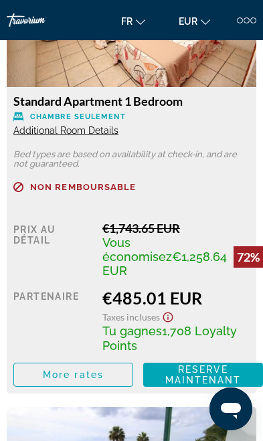
click at [53, 369] on span "More rates" at bounding box center [73, 374] width 61 height 11
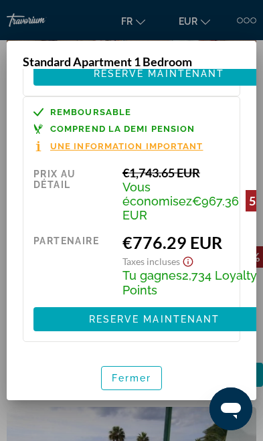
scroll to position [1304, 0]
click at [147, 384] on span "Fermer" at bounding box center [132, 378] width 40 height 11
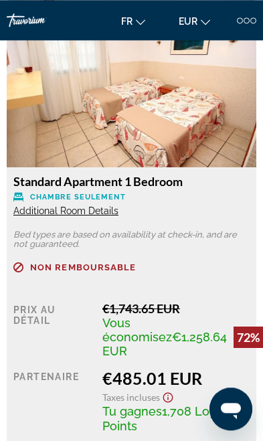
scroll to position [1767, 0]
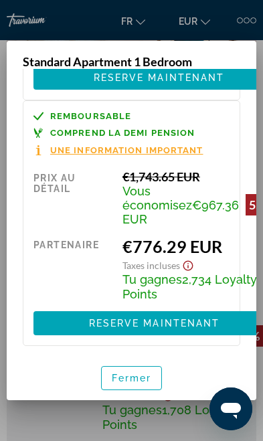
scroll to position [1257, 0]
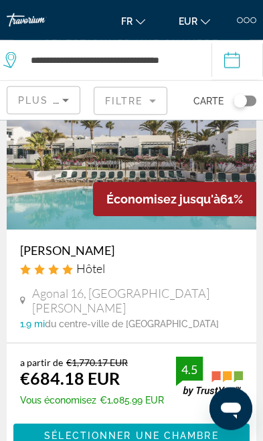
scroll to position [474, 0]
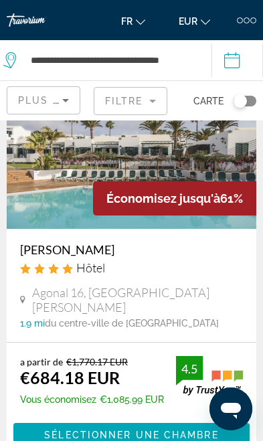
click at [32, 419] on span "Main content" at bounding box center [131, 435] width 236 height 32
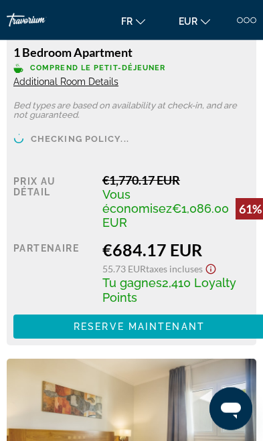
scroll to position [1922, 0]
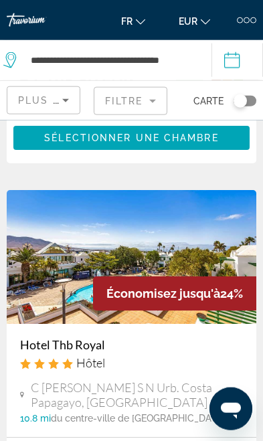
scroll to position [1541, 0]
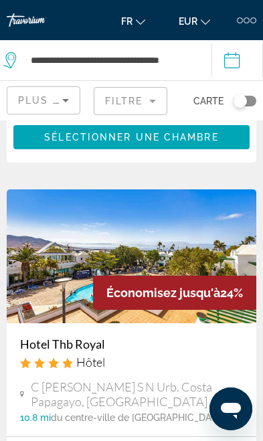
click at [52, 226] on img "Main content" at bounding box center [132, 256] width 250 height 134
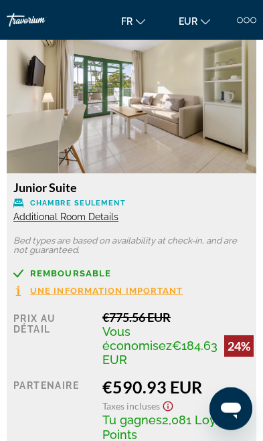
scroll to position [1840, 0]
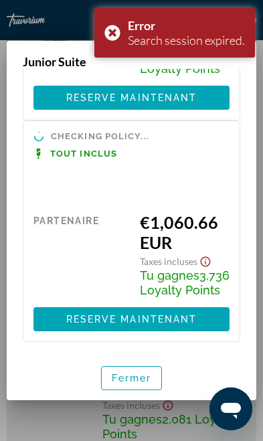
scroll to position [1227, 0]
click at [109, 25] on div "Error Search session expired." at bounding box center [174, 33] width 161 height 50
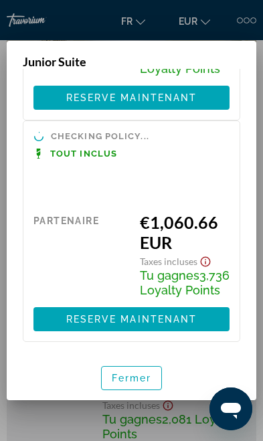
click at [137, 384] on span "Fermer" at bounding box center [132, 378] width 40 height 11
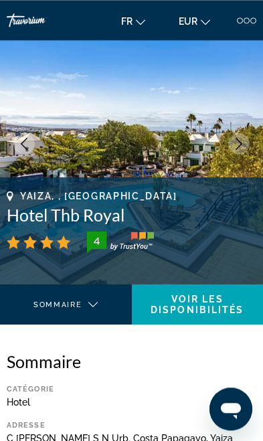
scroll to position [0, 0]
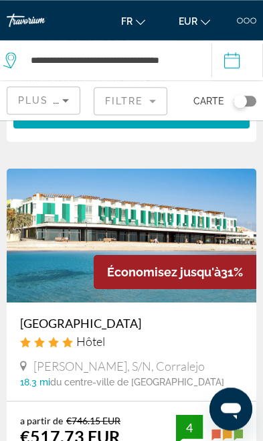
scroll to position [793, 0]
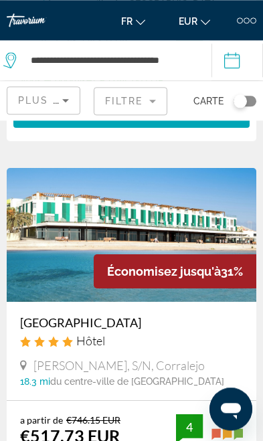
click at [83, 192] on img "Main content" at bounding box center [132, 235] width 250 height 134
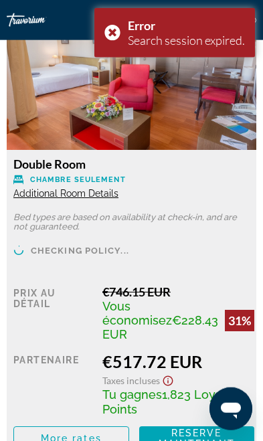
scroll to position [1863, 0]
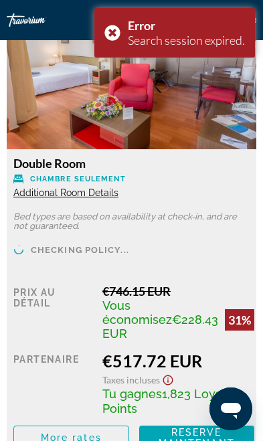
click at [118, 38] on div "Error Search session expired." at bounding box center [174, 33] width 161 height 50
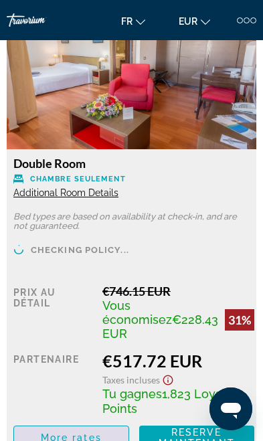
click at [49, 422] on span "Main content" at bounding box center [71, 438] width 114 height 32
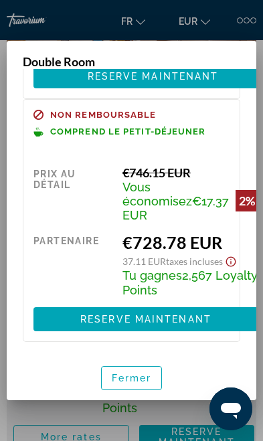
scroll to position [486, 0]
click at [141, 384] on span "Fermer" at bounding box center [132, 378] width 40 height 11
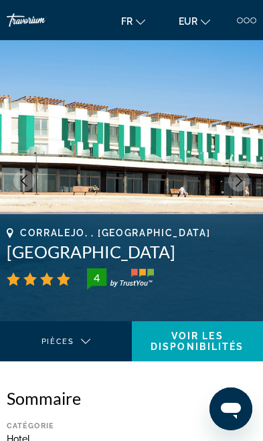
scroll to position [1863, 0]
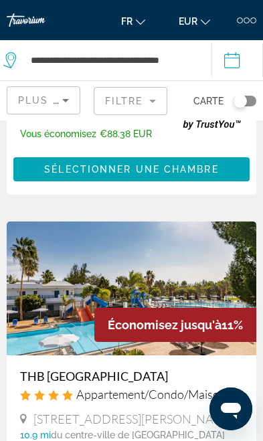
scroll to position [4220, 0]
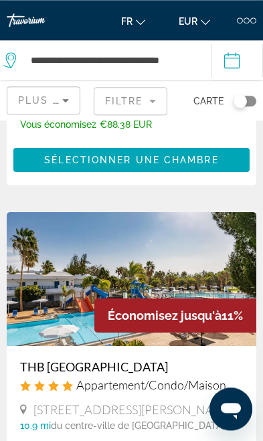
click at [54, 216] on img "Main content" at bounding box center [132, 279] width 250 height 134
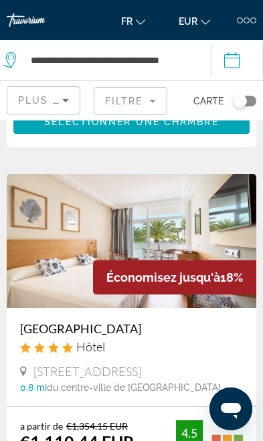
scroll to position [1972, 0]
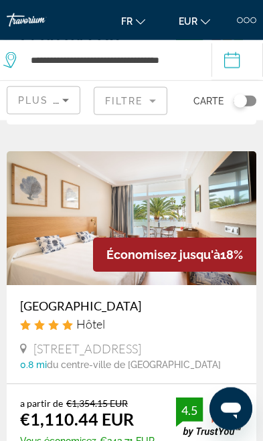
click at [97, 172] on img "Main content" at bounding box center [132, 218] width 250 height 134
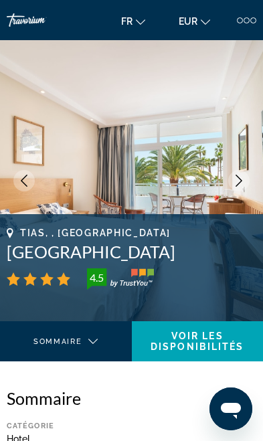
click at [27, 189] on button "Previous image" at bounding box center [23, 180] width 21 height 21
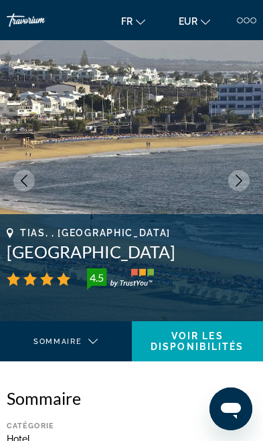
click at [25, 177] on icon "Previous image" at bounding box center [24, 181] width 12 height 12
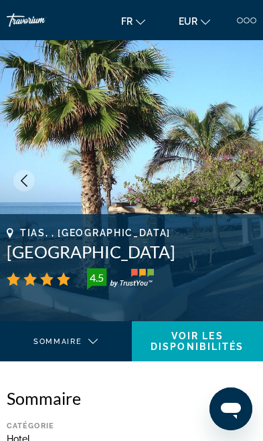
click at [27, 173] on button "Previous image" at bounding box center [23, 180] width 21 height 21
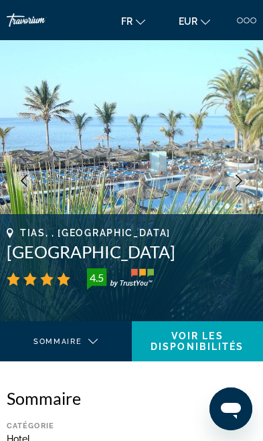
click at [33, 172] on img "Main content" at bounding box center [131, 180] width 263 height 281
click at [30, 181] on button "Previous image" at bounding box center [23, 180] width 21 height 21
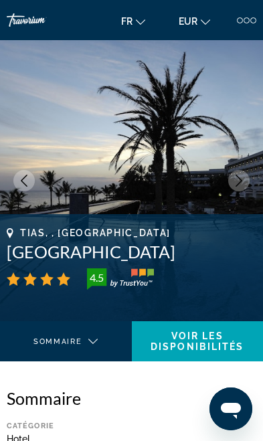
click at [35, 175] on img "Main content" at bounding box center [131, 180] width 263 height 281
click at [32, 166] on img "Main content" at bounding box center [131, 180] width 263 height 281
click at [32, 167] on img "Main content" at bounding box center [131, 180] width 263 height 281
click at [37, 177] on img "Main content" at bounding box center [131, 180] width 263 height 281
click at [33, 181] on button "Previous image" at bounding box center [23, 180] width 21 height 21
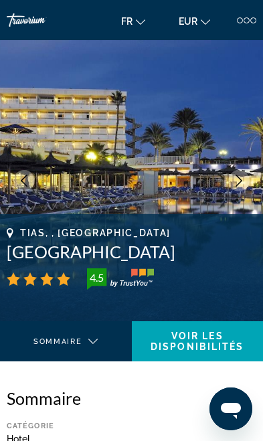
click at [39, 180] on img "Main content" at bounding box center [131, 180] width 263 height 281
click at [33, 178] on button "Previous image" at bounding box center [23, 180] width 21 height 21
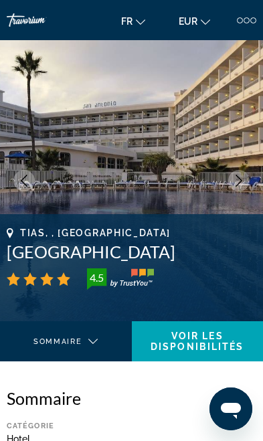
click at [39, 185] on img "Main content" at bounding box center [131, 180] width 263 height 281
click at [33, 181] on button "Previous image" at bounding box center [23, 180] width 21 height 21
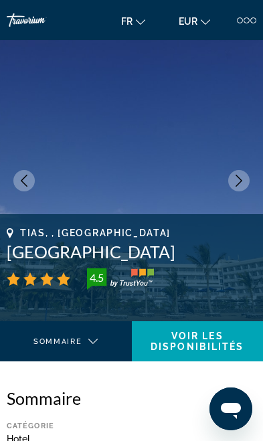
click at [35, 179] on img "Main content" at bounding box center [131, 180] width 263 height 281
click at [29, 177] on icon "Previous image" at bounding box center [24, 181] width 12 height 12
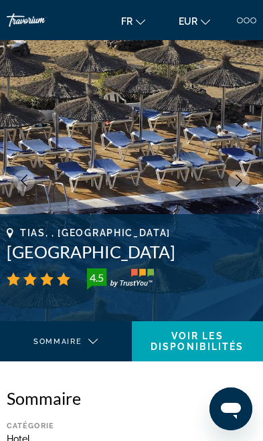
click at [29, 178] on icon "Previous image" at bounding box center [24, 181] width 12 height 12
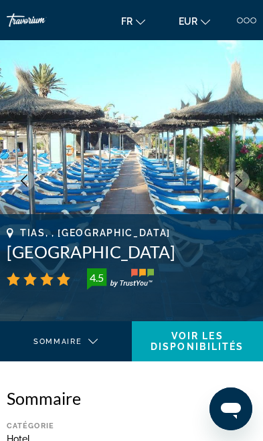
click at [25, 178] on icon "Previous image" at bounding box center [24, 181] width 12 height 12
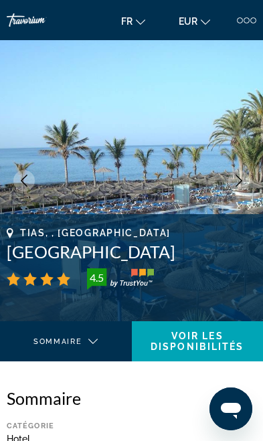
click at [29, 181] on icon "Previous image" at bounding box center [24, 181] width 12 height 12
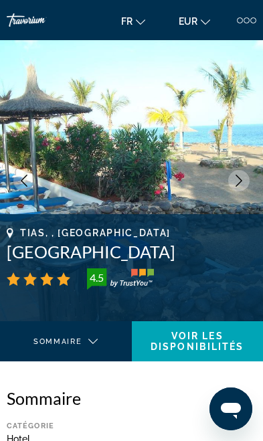
click at [26, 182] on icon "Previous image" at bounding box center [24, 181] width 12 height 12
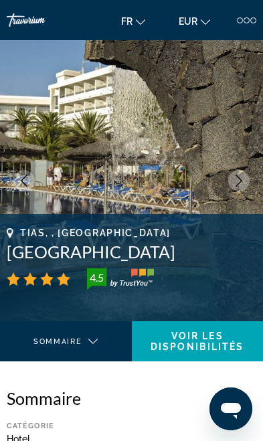
click at [25, 181] on icon "Previous image" at bounding box center [24, 181] width 12 height 12
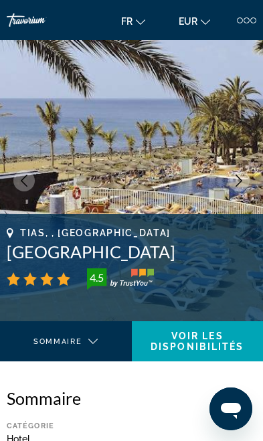
click at [24, 179] on icon "Previous image" at bounding box center [24, 181] width 12 height 12
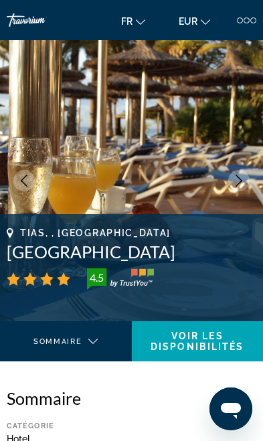
click at [21, 179] on icon "Previous image" at bounding box center [24, 181] width 12 height 12
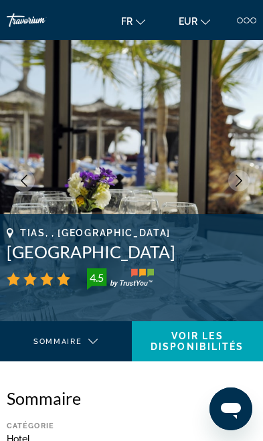
click at [19, 179] on icon "Previous image" at bounding box center [24, 181] width 12 height 12
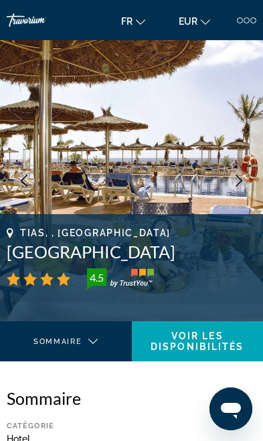
click at [23, 179] on icon "Previous image" at bounding box center [24, 181] width 7 height 12
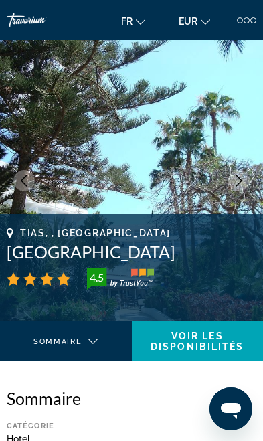
click at [22, 179] on icon "Previous image" at bounding box center [24, 181] width 12 height 12
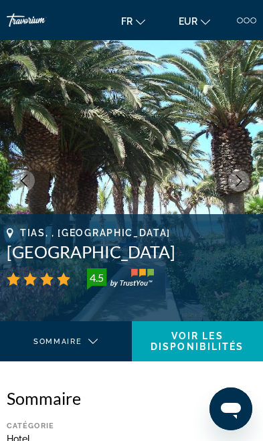
click at [22, 178] on icon "Previous image" at bounding box center [24, 181] width 12 height 12
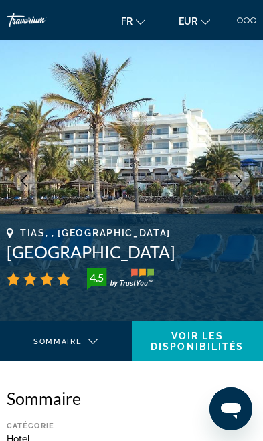
click at [23, 178] on icon "Previous image" at bounding box center [24, 181] width 12 height 12
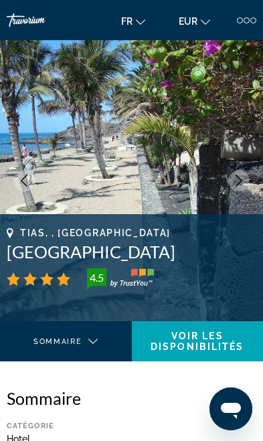
click at [23, 175] on icon "Previous image" at bounding box center [24, 181] width 12 height 12
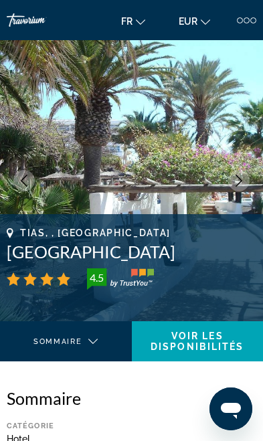
click at [27, 181] on icon "Previous image" at bounding box center [24, 181] width 12 height 12
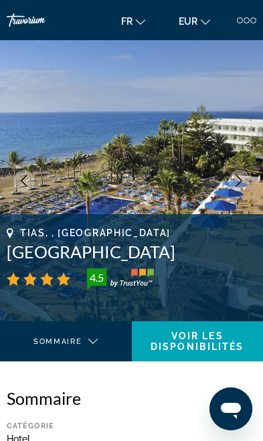
click at [28, 181] on icon "Previous image" at bounding box center [24, 181] width 12 height 12
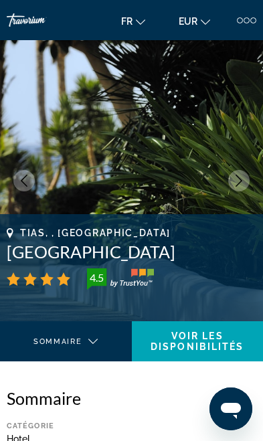
click at [26, 179] on icon "Previous image" at bounding box center [24, 181] width 12 height 12
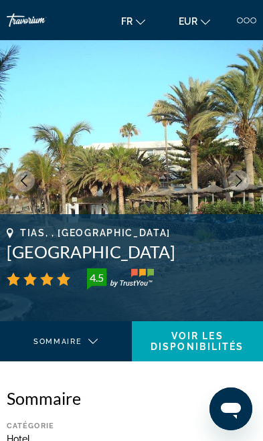
click at [25, 179] on icon "Previous image" at bounding box center [24, 181] width 12 height 12
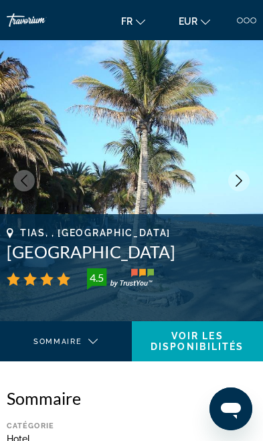
click at [26, 182] on icon "Previous image" at bounding box center [24, 181] width 12 height 12
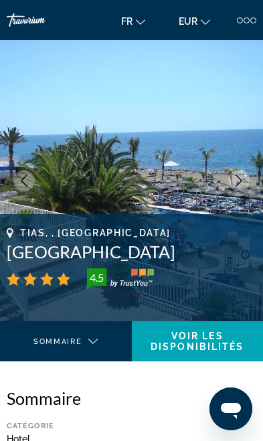
click at [23, 177] on icon "Previous image" at bounding box center [24, 181] width 12 height 12
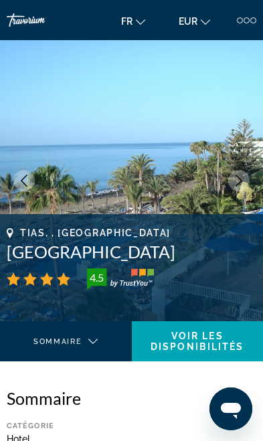
click at [20, 175] on icon "Previous image" at bounding box center [24, 181] width 12 height 12
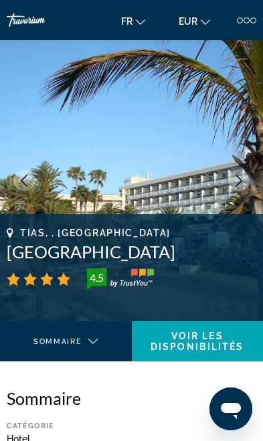
click at [19, 173] on button "Previous image" at bounding box center [23, 180] width 21 height 21
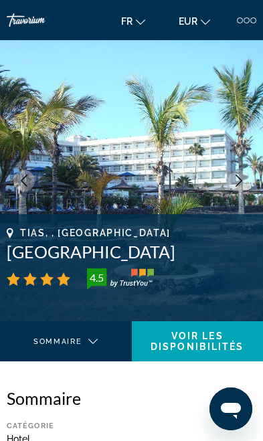
click at [21, 172] on button "Previous image" at bounding box center [23, 180] width 21 height 21
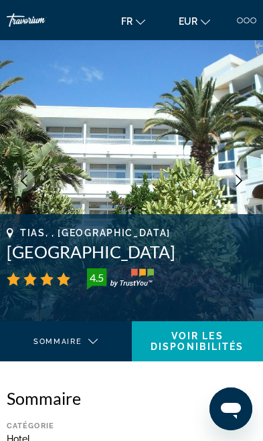
click at [18, 173] on button "Previous image" at bounding box center [23, 180] width 21 height 21
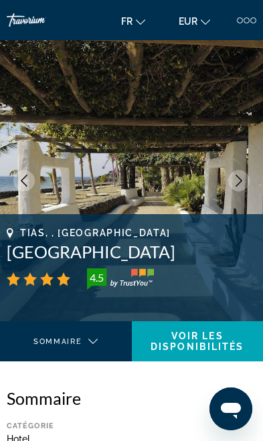
click at [17, 166] on img "Main content" at bounding box center [131, 180] width 263 height 281
click at [32, 183] on button "Previous image" at bounding box center [23, 180] width 21 height 21
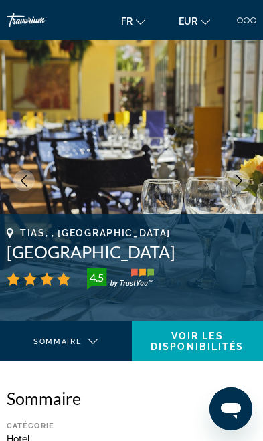
click at [25, 178] on icon "Previous image" at bounding box center [24, 181] width 12 height 12
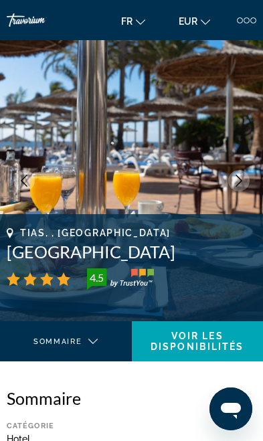
click at [28, 180] on icon "Previous image" at bounding box center [24, 181] width 12 height 12
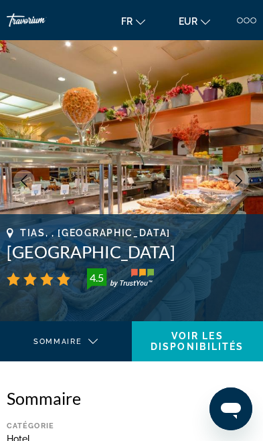
click at [29, 179] on icon "Previous image" at bounding box center [24, 181] width 12 height 12
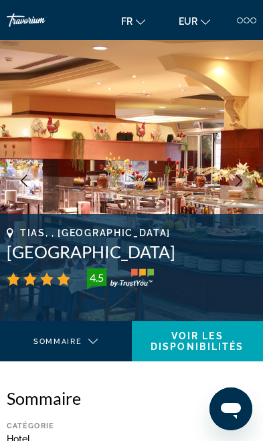
click at [21, 173] on button "Previous image" at bounding box center [23, 180] width 21 height 21
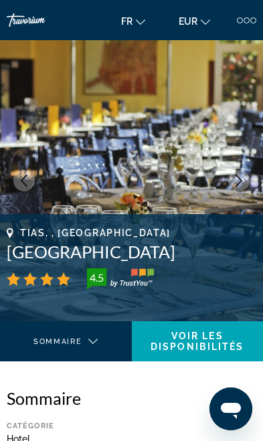
click at [29, 177] on icon "Previous image" at bounding box center [24, 181] width 12 height 12
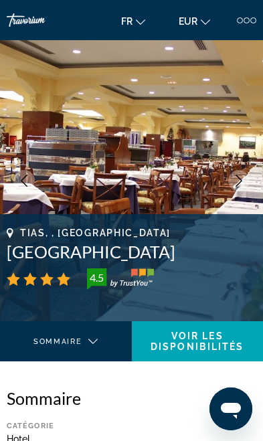
click at [25, 175] on icon "Previous image" at bounding box center [24, 181] width 12 height 12
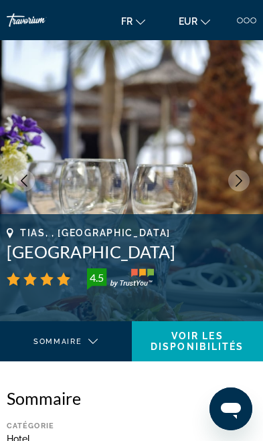
click at [22, 177] on icon "Previous image" at bounding box center [24, 181] width 12 height 12
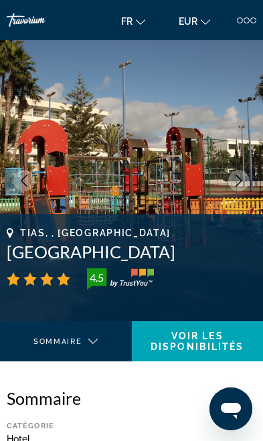
click at [22, 176] on icon "Previous image" at bounding box center [24, 181] width 12 height 12
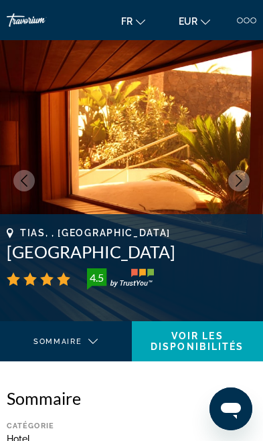
click at [25, 176] on icon "Previous image" at bounding box center [24, 181] width 12 height 12
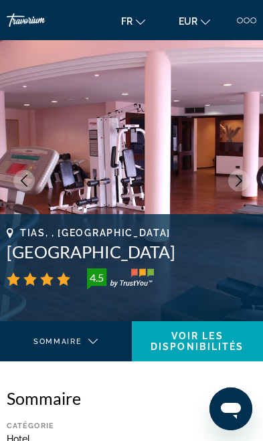
click at [5, 169] on img "Main content" at bounding box center [131, 180] width 263 height 281
click at [7, 163] on img "Main content" at bounding box center [131, 180] width 263 height 281
click at [24, 173] on button "Previous image" at bounding box center [23, 180] width 21 height 21
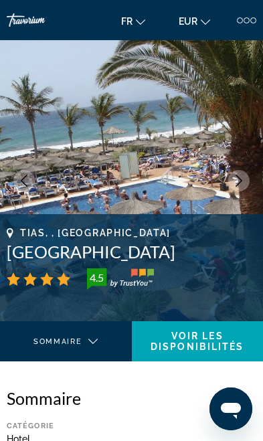
click at [25, 179] on icon "Previous image" at bounding box center [24, 181] width 12 height 12
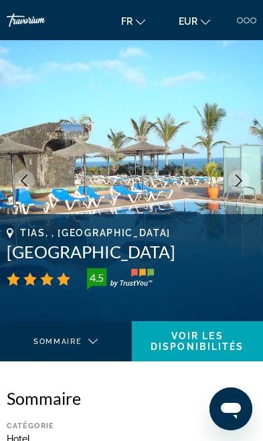
click at [23, 177] on icon "Previous image" at bounding box center [24, 181] width 12 height 12
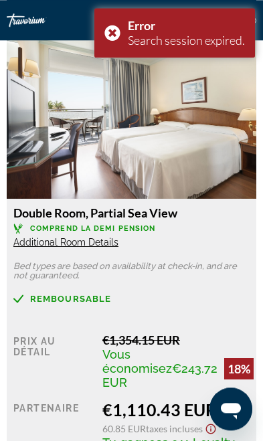
scroll to position [1734, 0]
click at [119, 41] on div "Error Search session expired." at bounding box center [174, 33] width 161 height 50
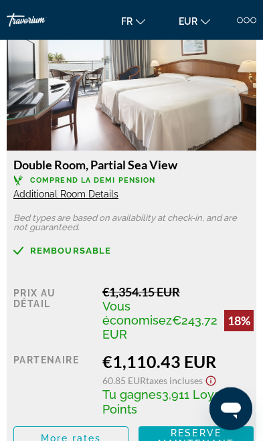
scroll to position [1783, 0]
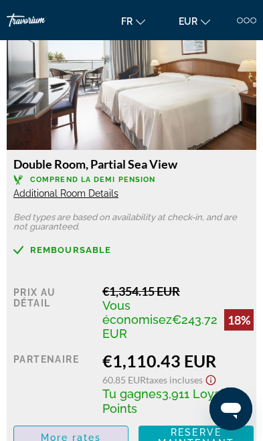
click at [48, 434] on span "More rates" at bounding box center [71, 437] width 61 height 11
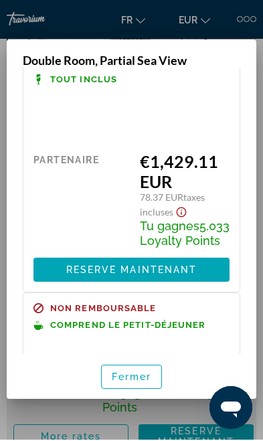
scroll to position [807, 0]
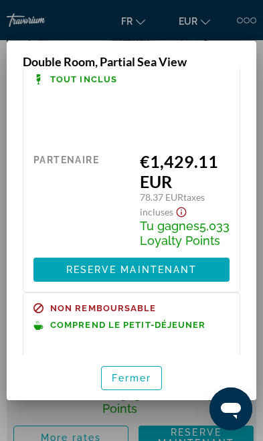
click at [144, 384] on span "Fermer" at bounding box center [132, 378] width 40 height 11
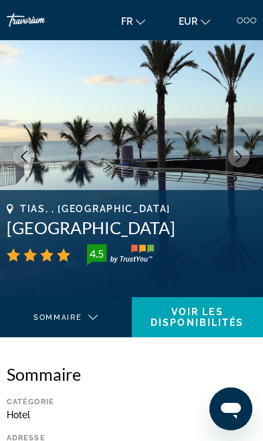
scroll to position [0, 0]
